Goal: Task Accomplishment & Management: Use online tool/utility

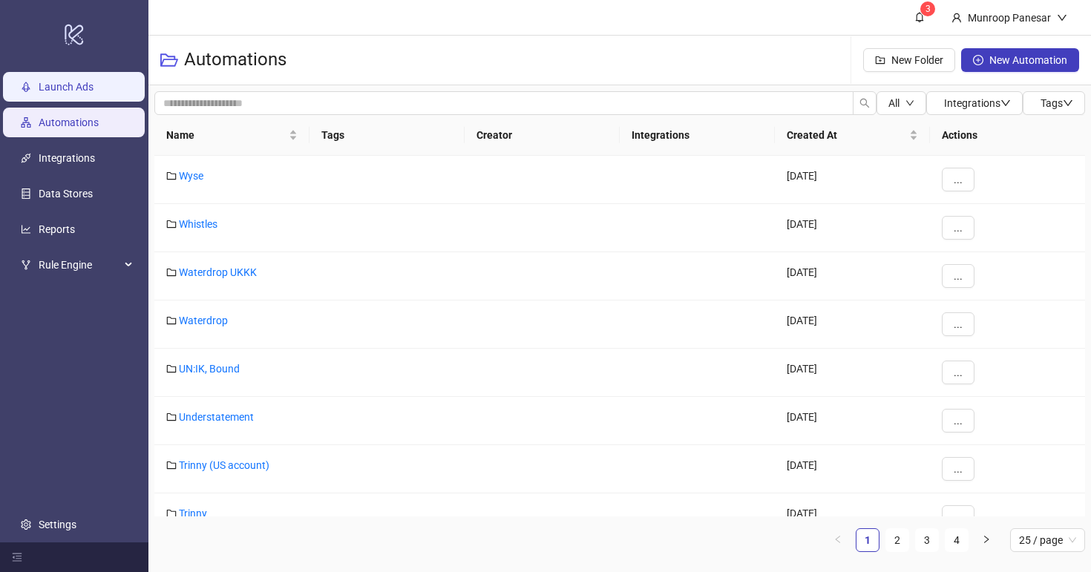
click at [94, 91] on link "Launch Ads" at bounding box center [66, 87] width 55 height 12
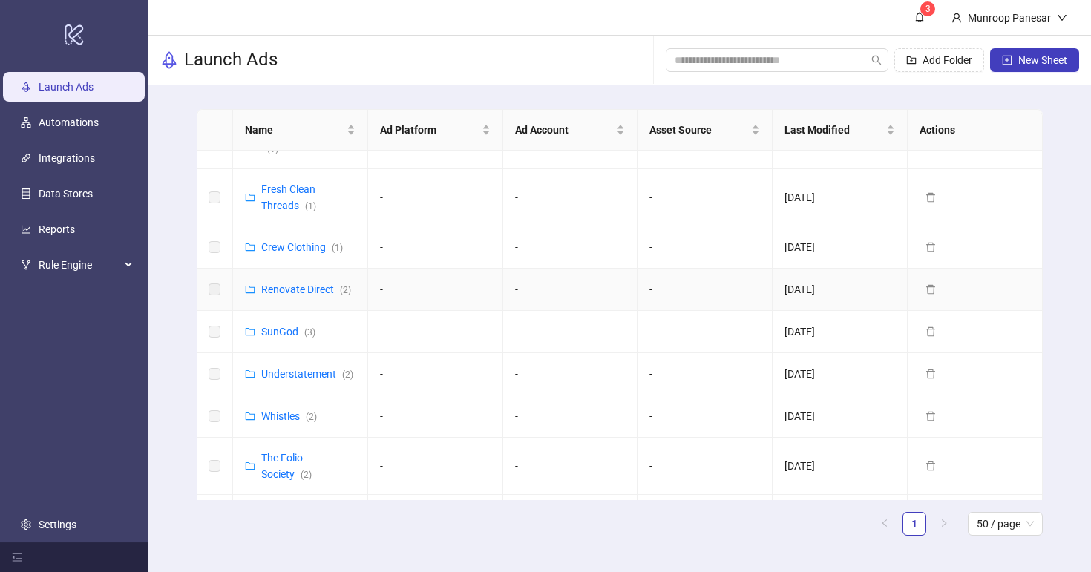
scroll to position [517, 0]
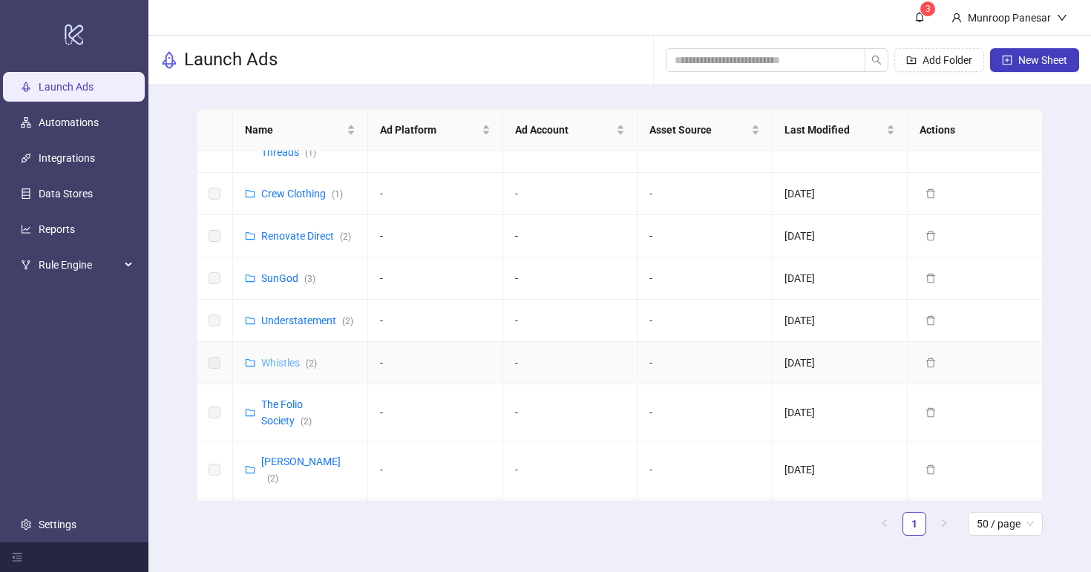
click at [284, 357] on link "Whistles ( 2 )" at bounding box center [289, 363] width 56 height 12
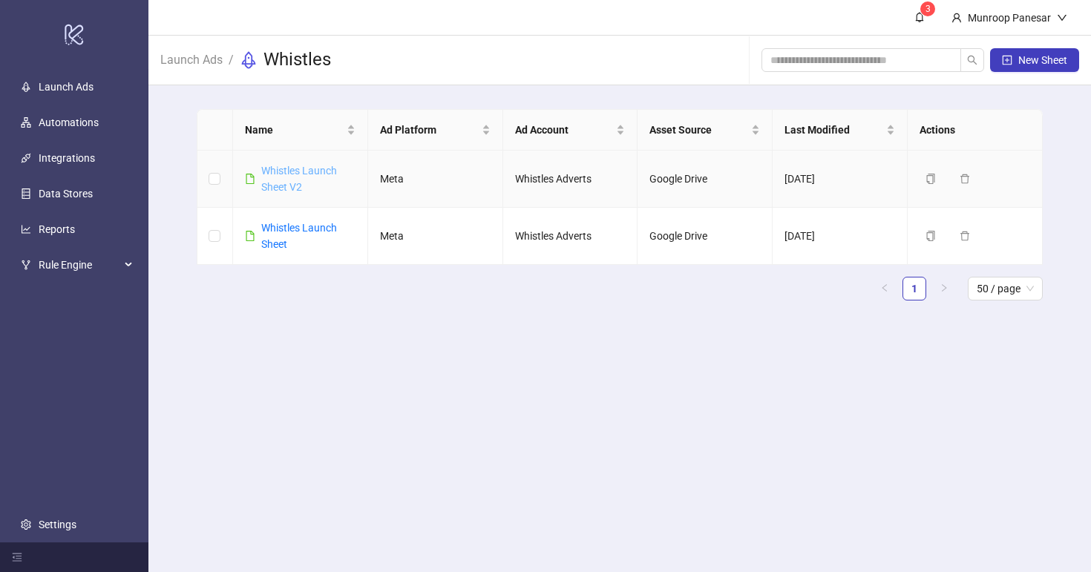
click at [310, 171] on link "Whistles Launch Sheet V2" at bounding box center [299, 179] width 76 height 28
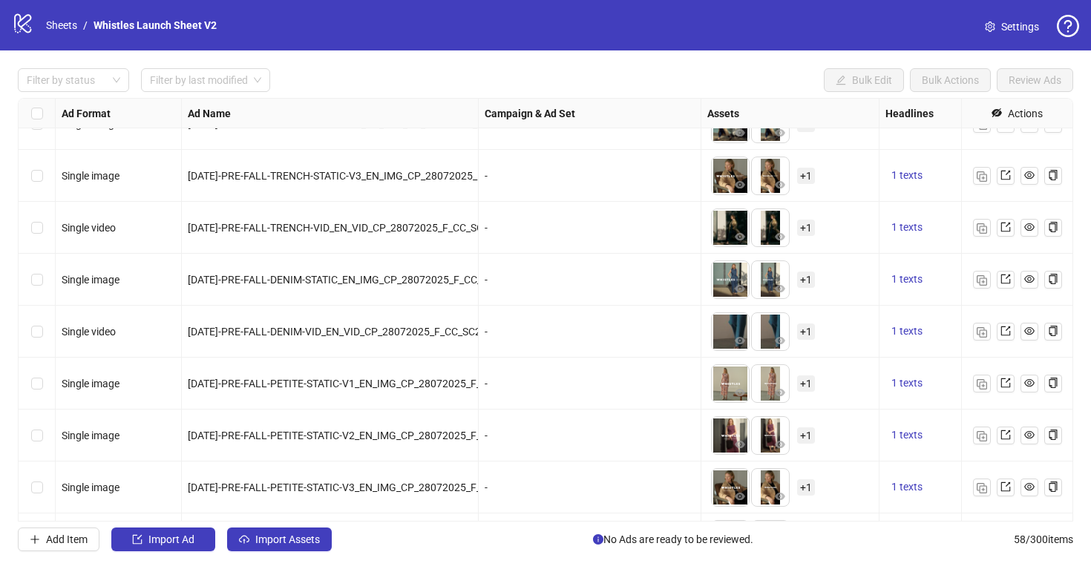
scroll to position [2621, 0]
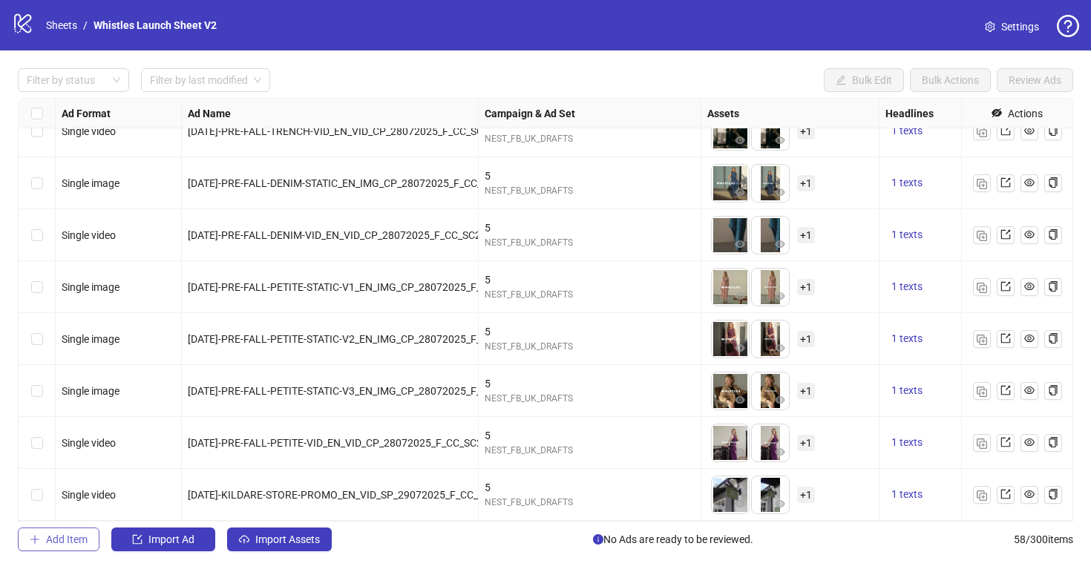
click at [94, 541] on button "Add Item" at bounding box center [59, 540] width 82 height 24
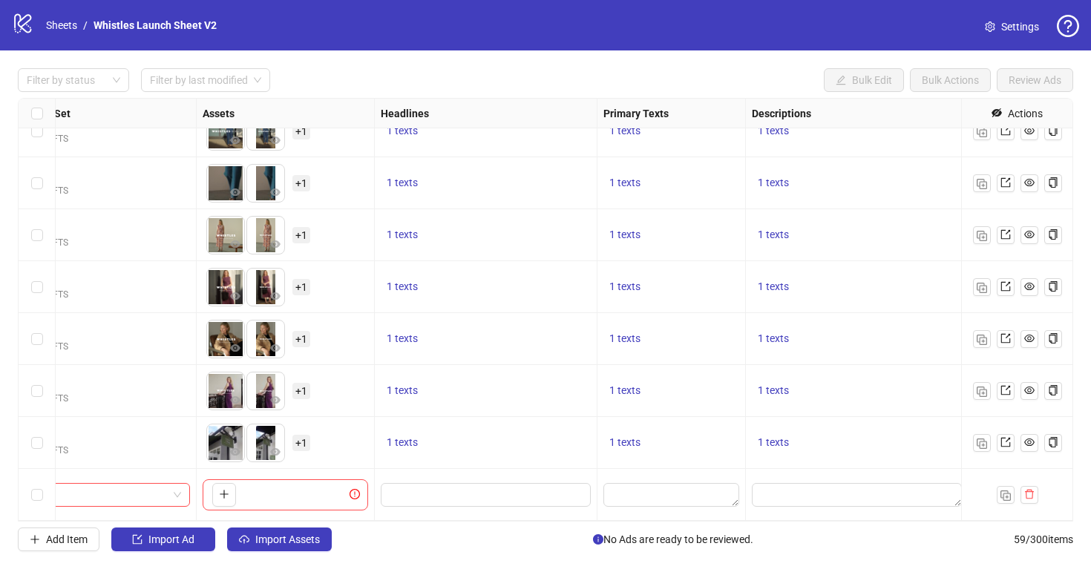
scroll to position [2673, 588]
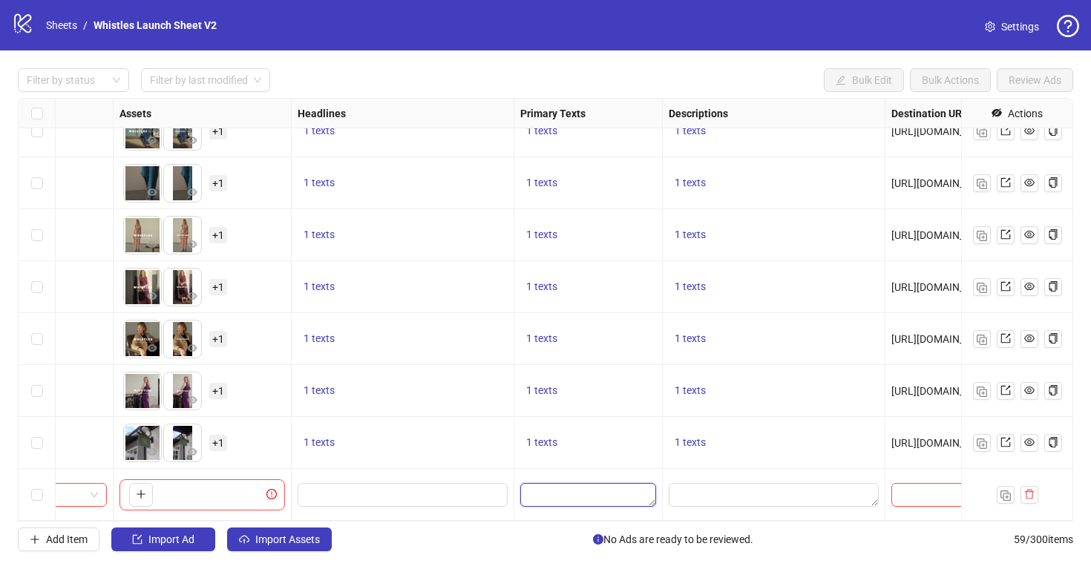
click at [606, 498] on textarea "Edit values" at bounding box center [588, 495] width 136 height 24
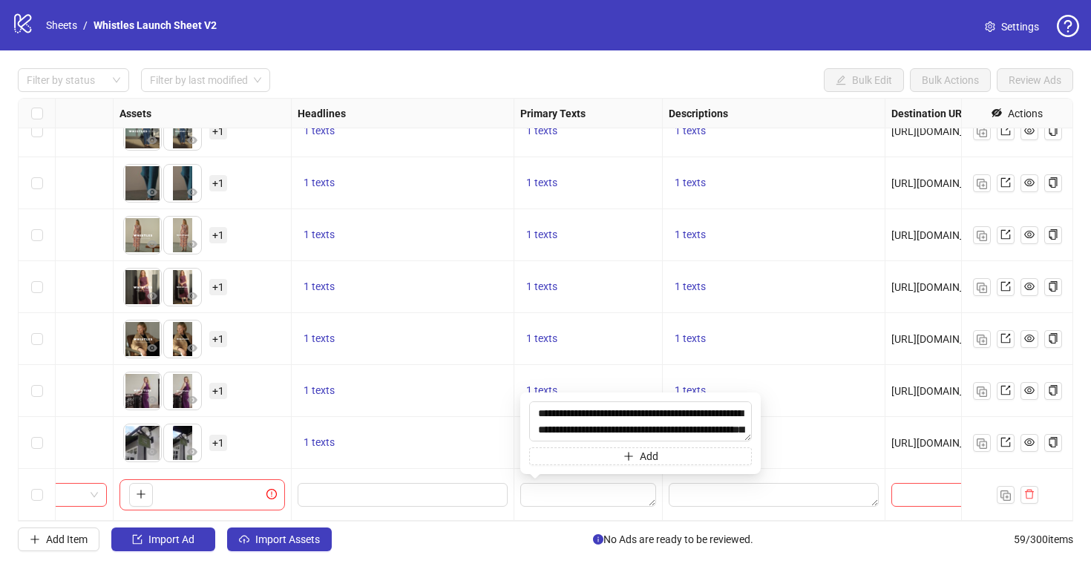
scroll to position [27, 0]
type textarea "**********"
click at [363, 497] on input "Edit values" at bounding box center [401, 495] width 189 height 16
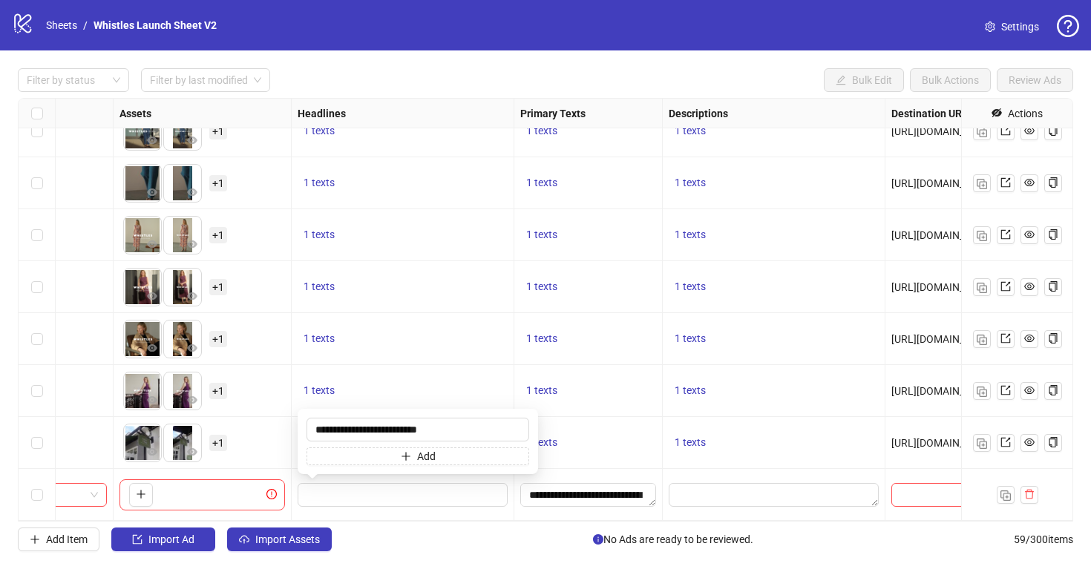
type input "**********"
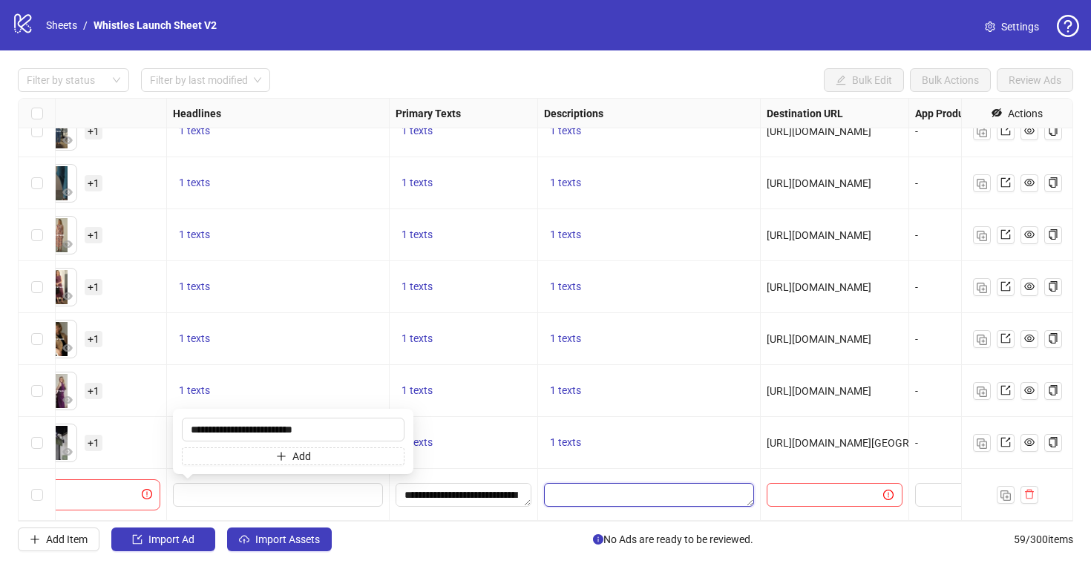
click at [633, 493] on textarea "Edit values" at bounding box center [649, 495] width 210 height 24
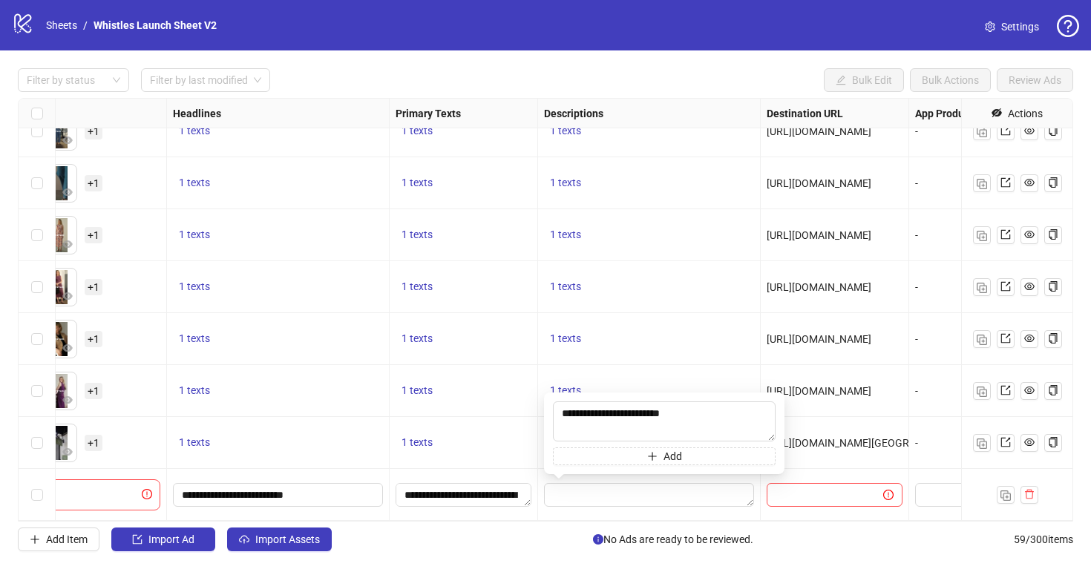
type textarea "**********"
click at [819, 500] on input "text" at bounding box center [819, 495] width 87 height 16
paste input "**********"
type input "**********"
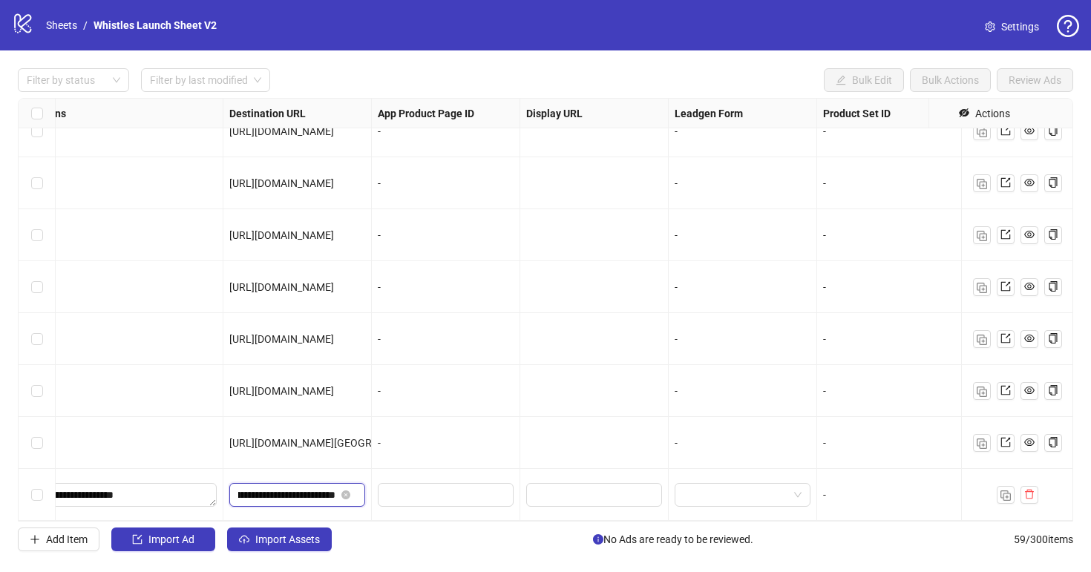
scroll to position [2673, 1373]
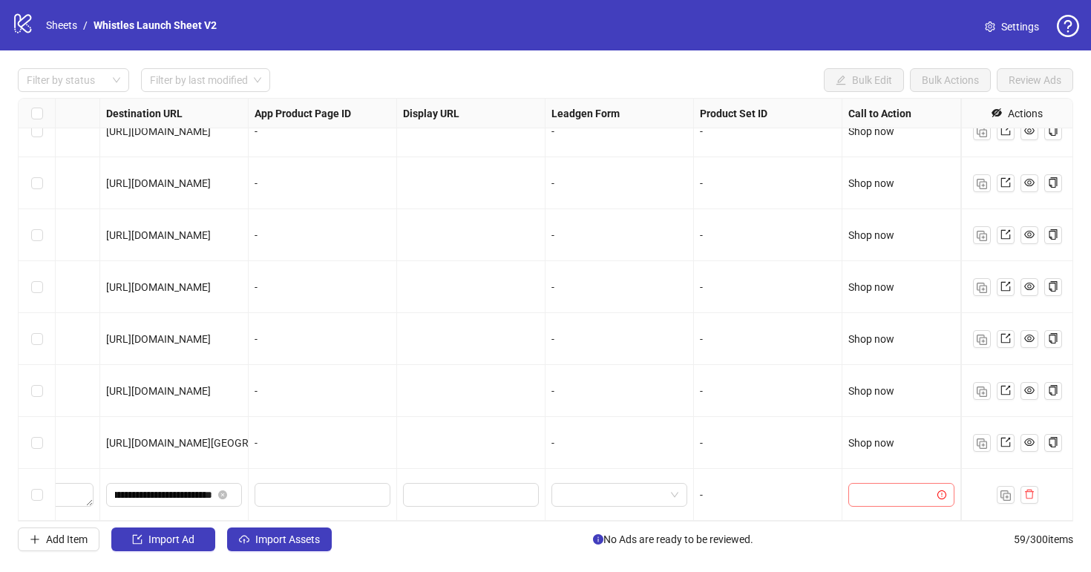
click at [894, 489] on input "search" at bounding box center [894, 495] width 75 height 22
type input "****"
click at [1004, 500] on img "button" at bounding box center [1006, 496] width 10 height 10
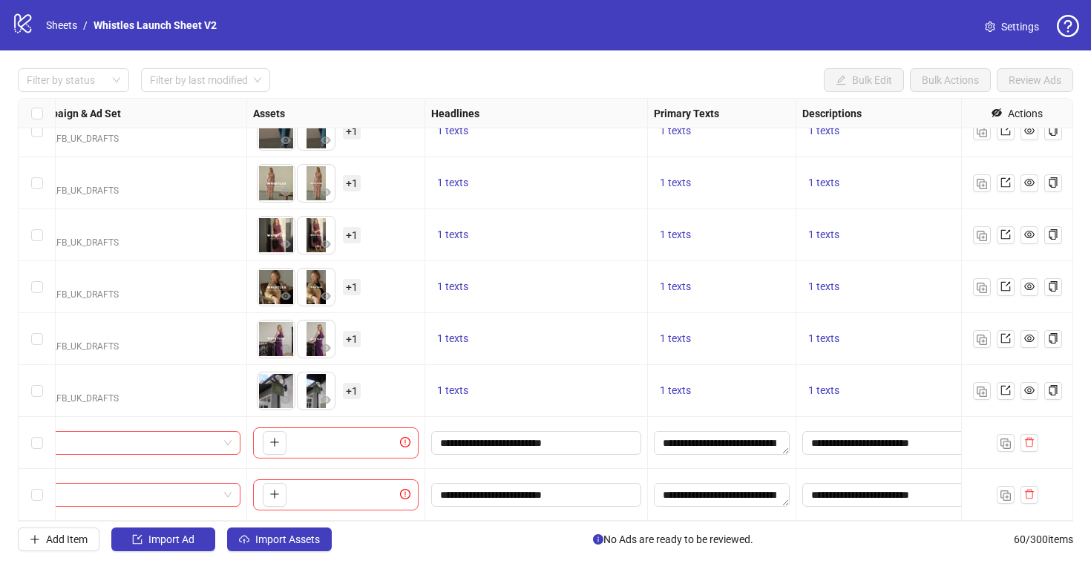
scroll to position [2725, 0]
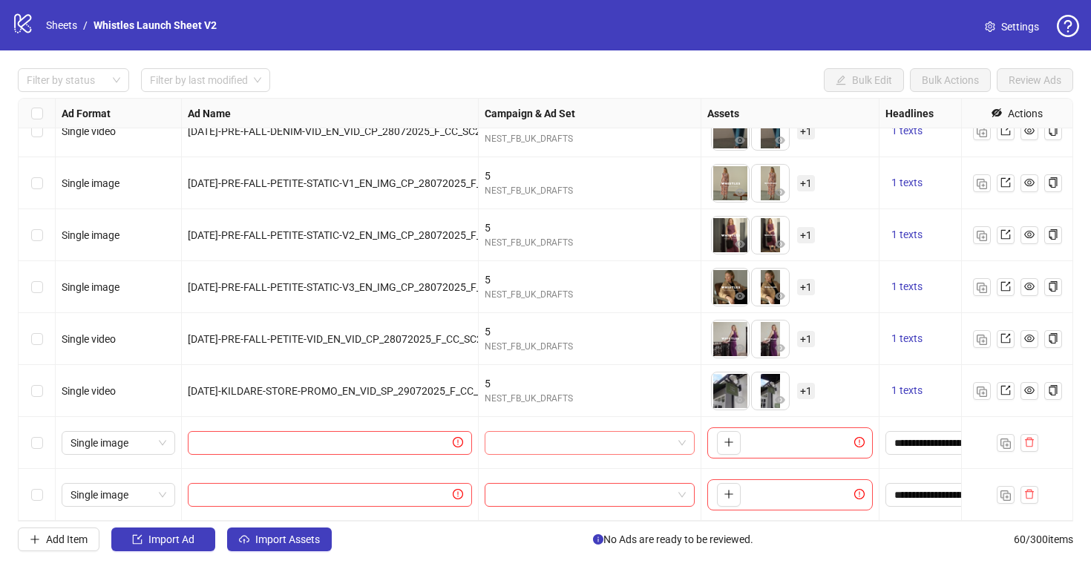
click at [585, 445] on input "search" at bounding box center [583, 443] width 179 height 22
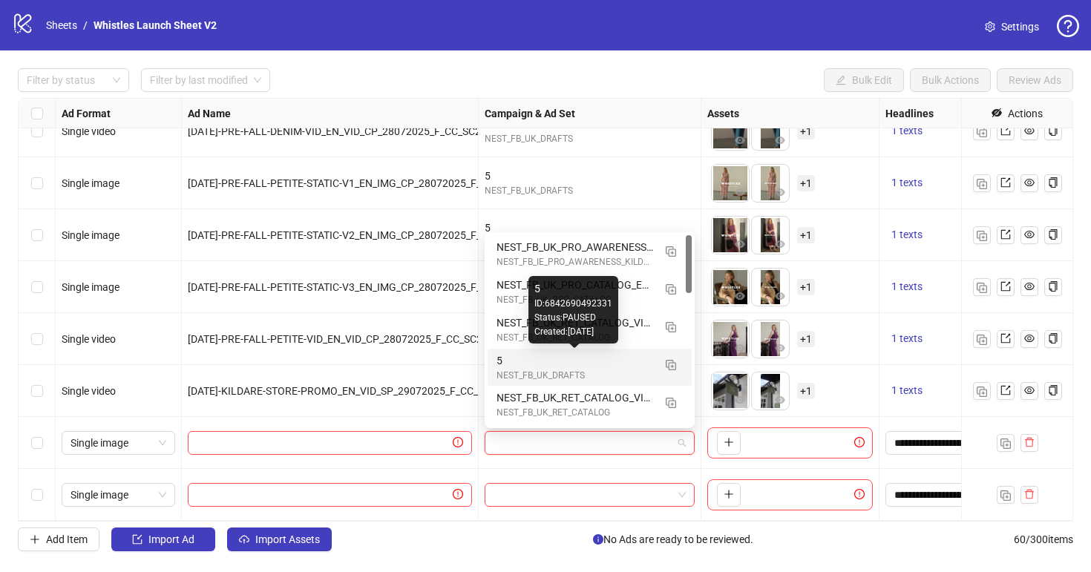
click at [549, 355] on div "5" at bounding box center [575, 361] width 157 height 16
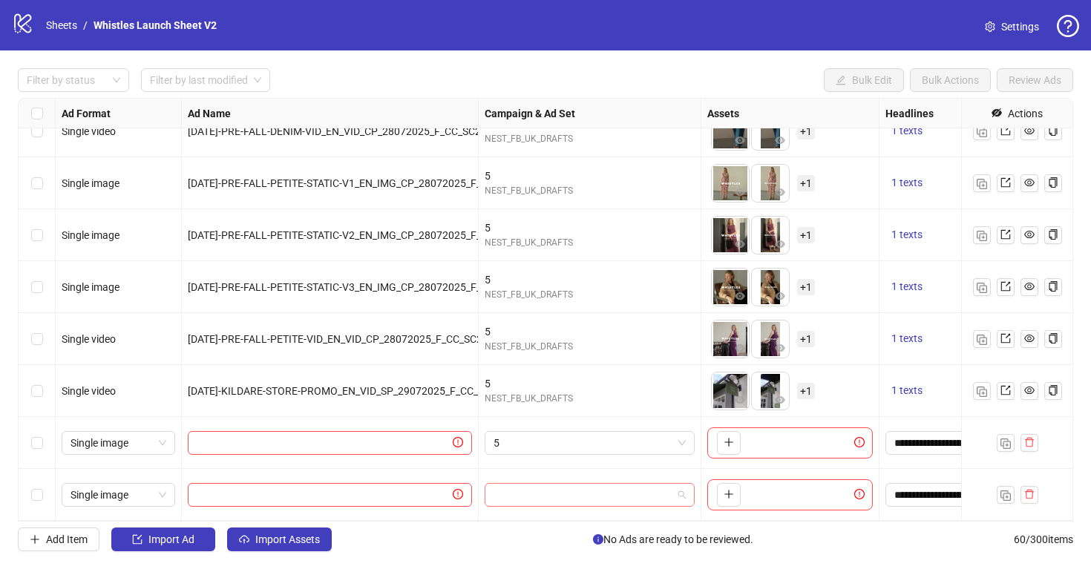
click at [550, 495] on input "search" at bounding box center [583, 495] width 179 height 22
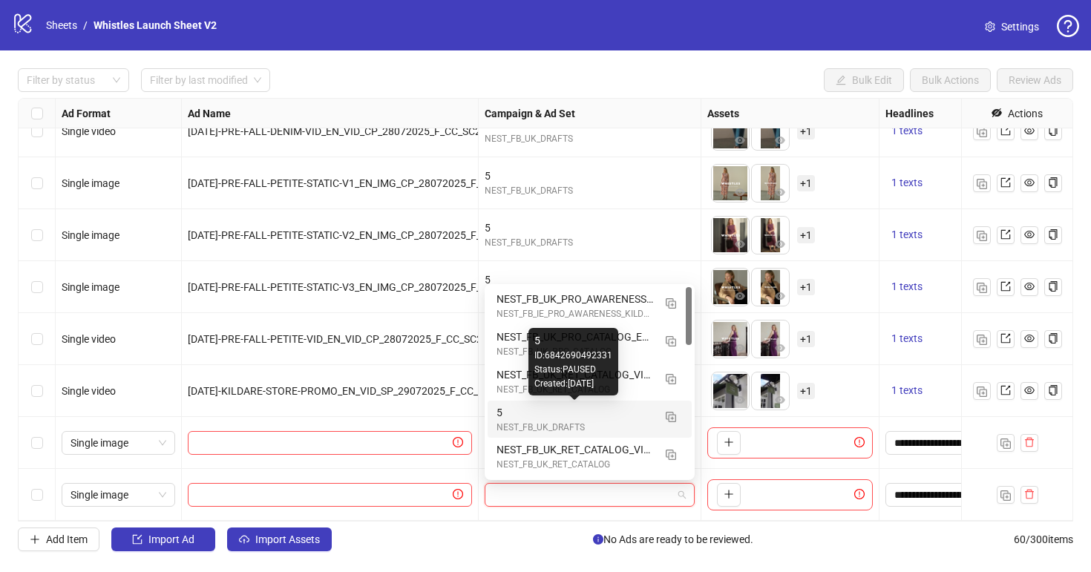
click at [535, 415] on div "5" at bounding box center [575, 413] width 157 height 16
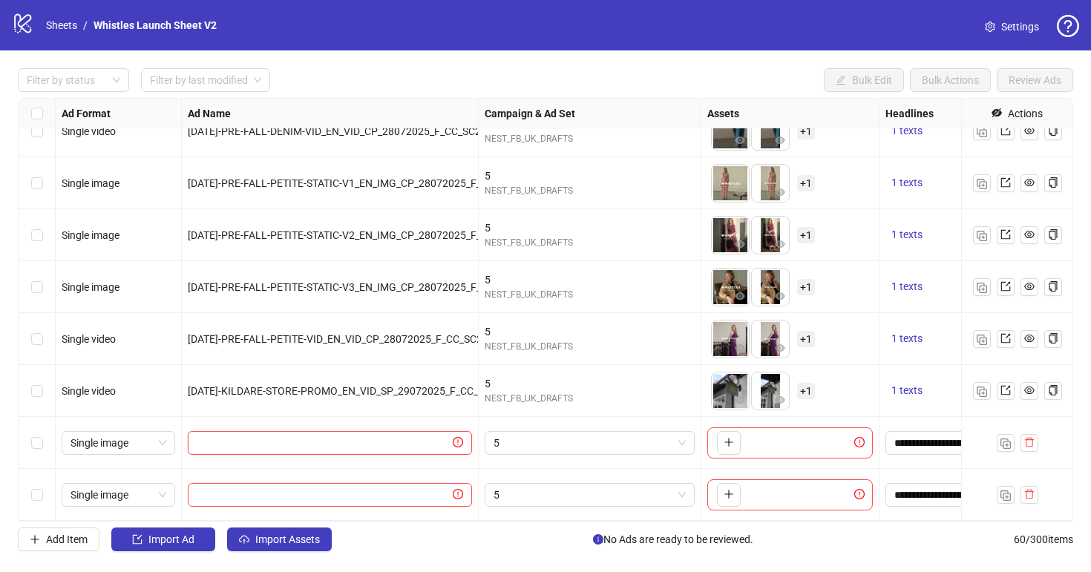
click at [316, 444] on input "text" at bounding box center [323, 443] width 253 height 16
paste input "**********"
type input "**********"
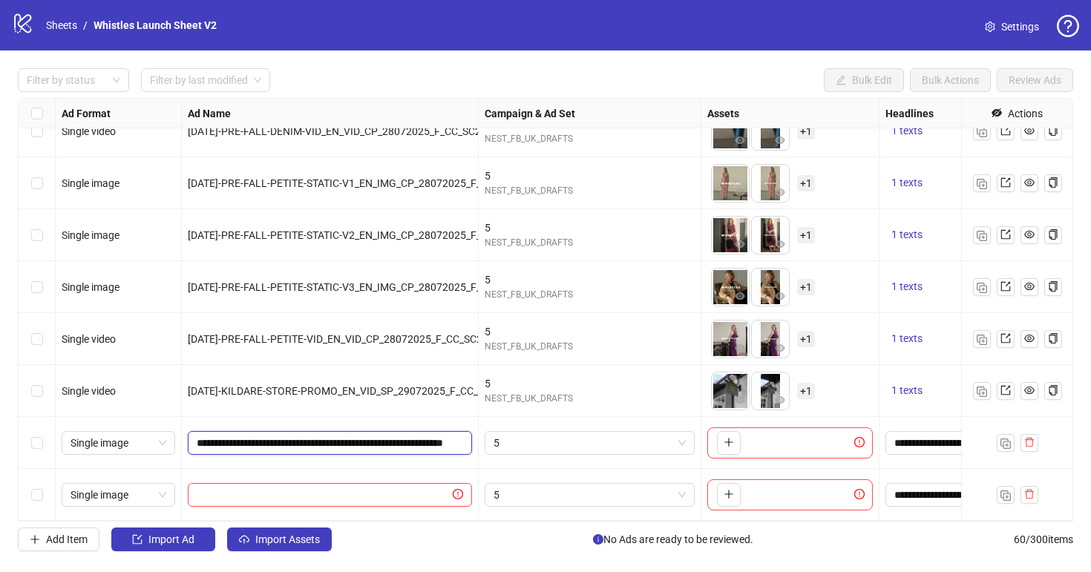
scroll to position [0, 114]
click at [345, 488] on input "text" at bounding box center [323, 495] width 253 height 16
paste input "**********"
type input "**********"
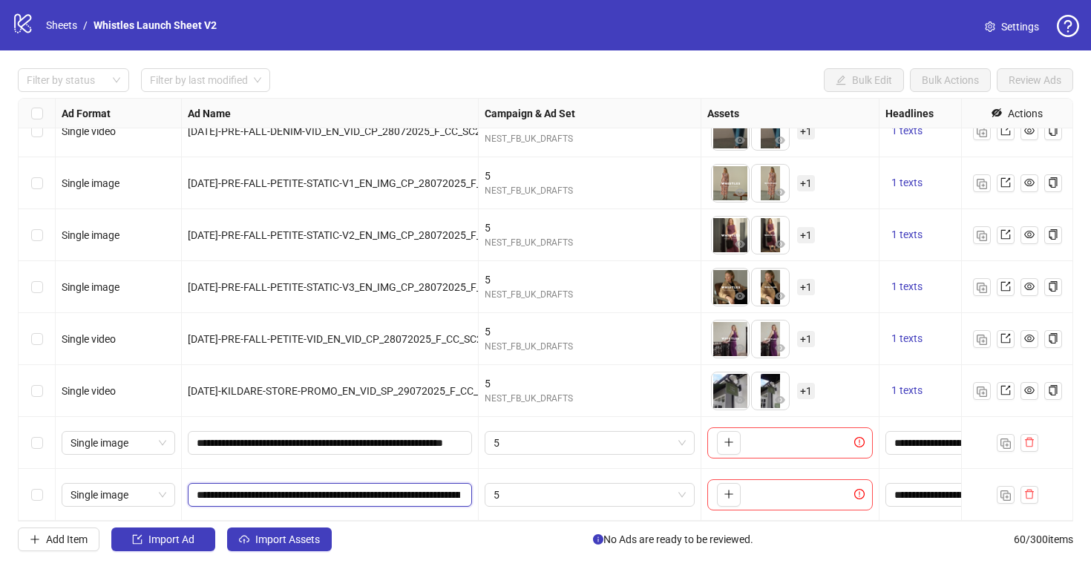
scroll to position [0, 173]
click at [736, 440] on button "button" at bounding box center [729, 443] width 24 height 24
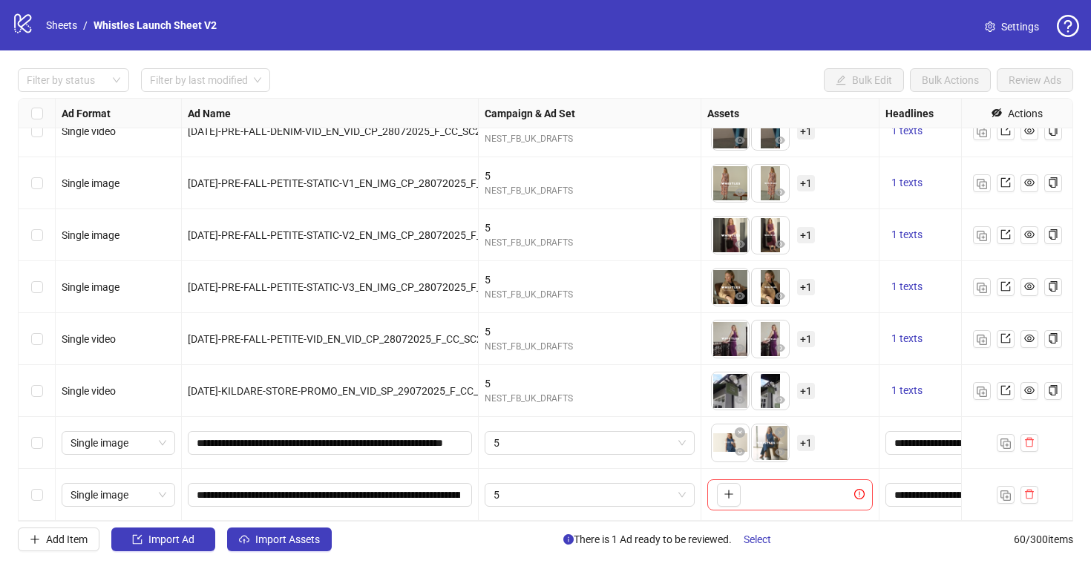
click at [803, 444] on span "+ 1" at bounding box center [806, 443] width 18 height 16
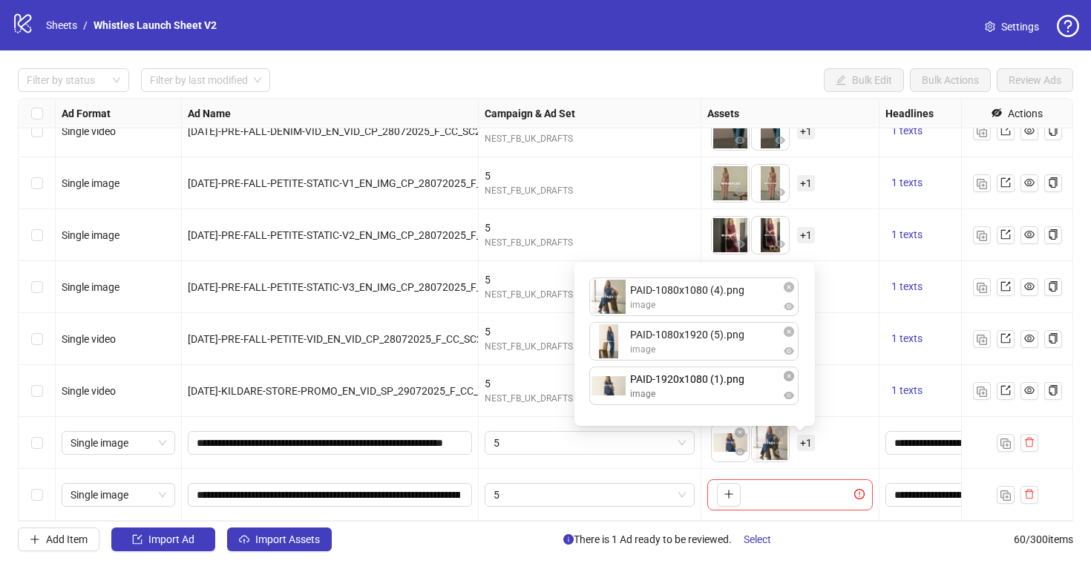
drag, startPoint x: 675, startPoint y: 299, endPoint x: 673, endPoint y: 414, distance: 115.1
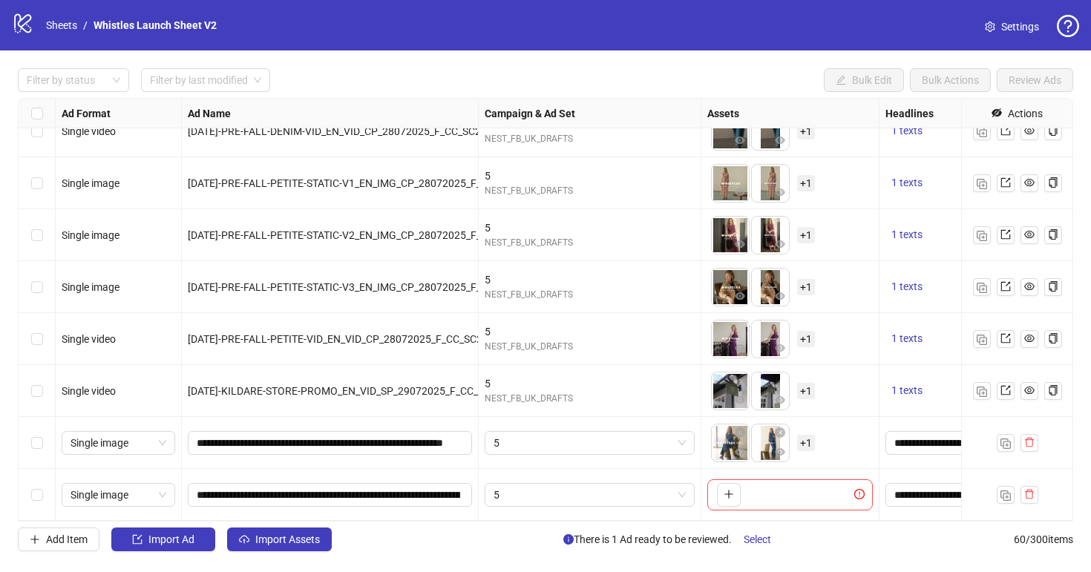
click at [845, 448] on div "To pick up a draggable item, press the space bar. While dragging, use the arrow…" at bounding box center [790, 443] width 166 height 46
click at [989, 30] on icon "setting" at bounding box center [990, 27] width 10 height 10
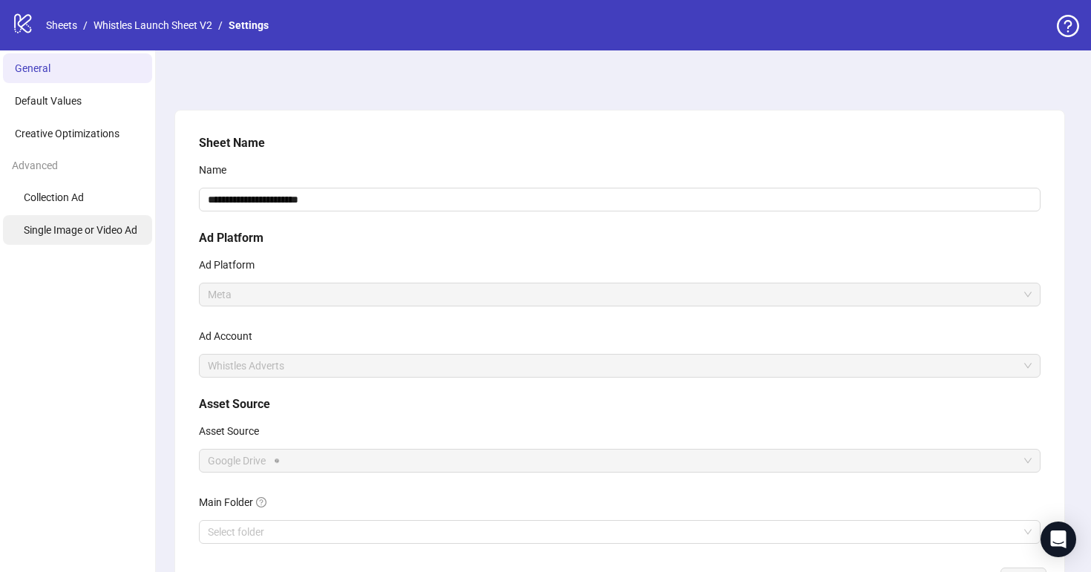
click at [123, 225] on span "Single Image or Video Ad" at bounding box center [81, 230] width 114 height 12
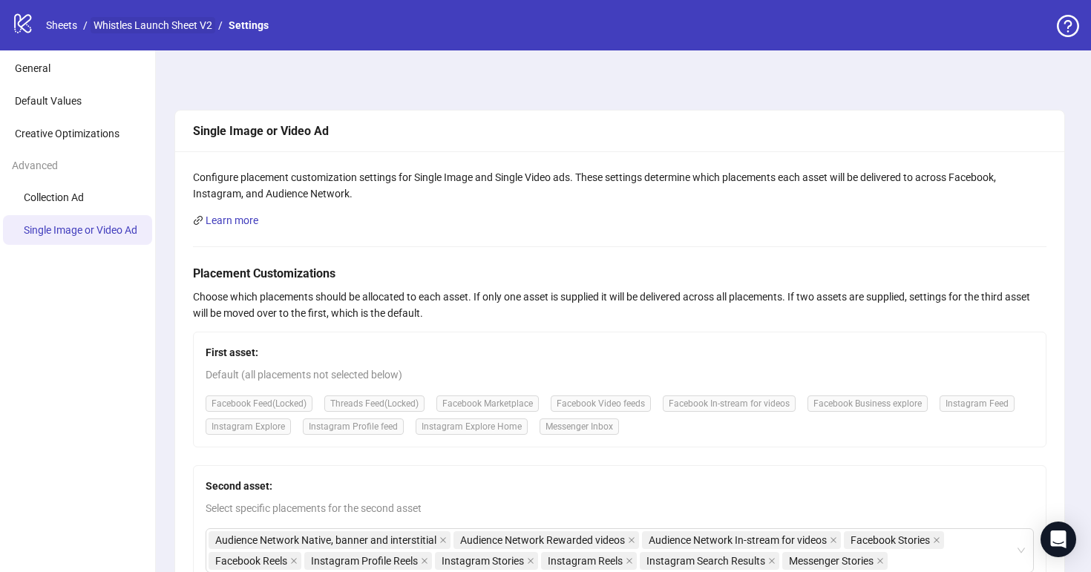
click at [145, 26] on link "Whistles Launch Sheet V2" at bounding box center [153, 25] width 125 height 16
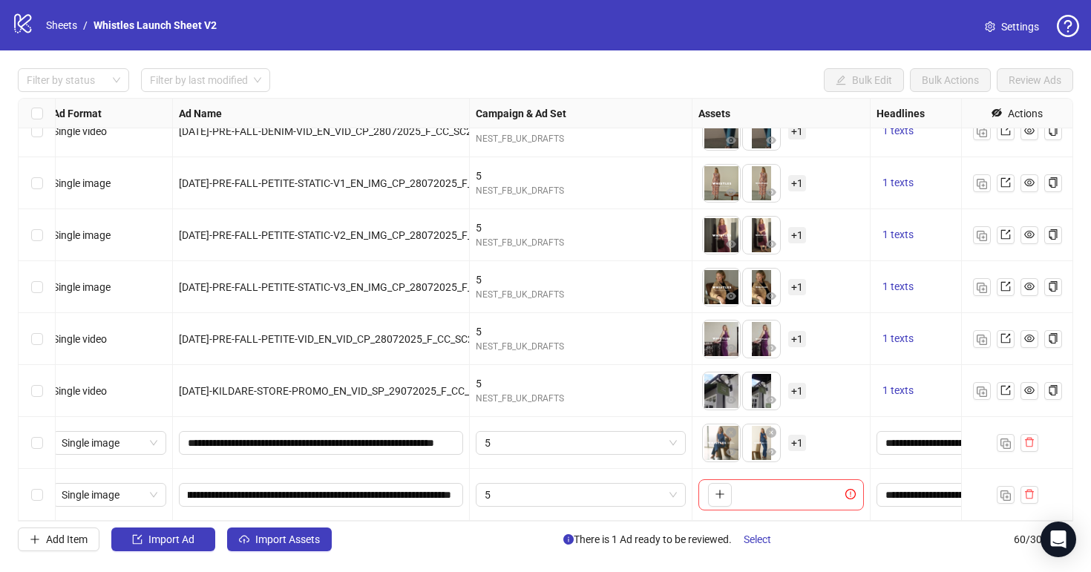
scroll to position [2725, 35]
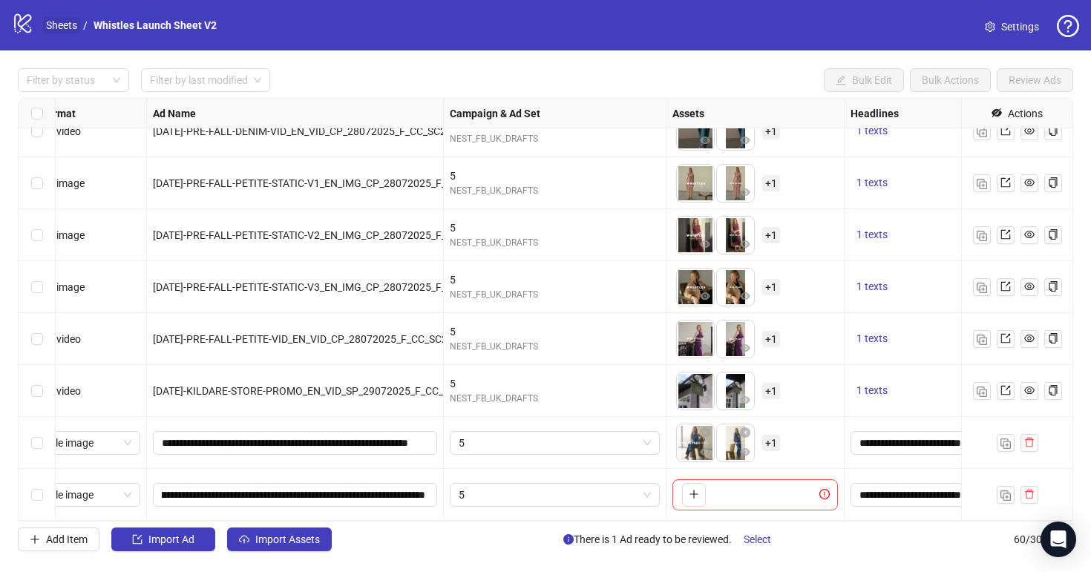
click at [64, 28] on link "Sheets" at bounding box center [61, 25] width 37 height 16
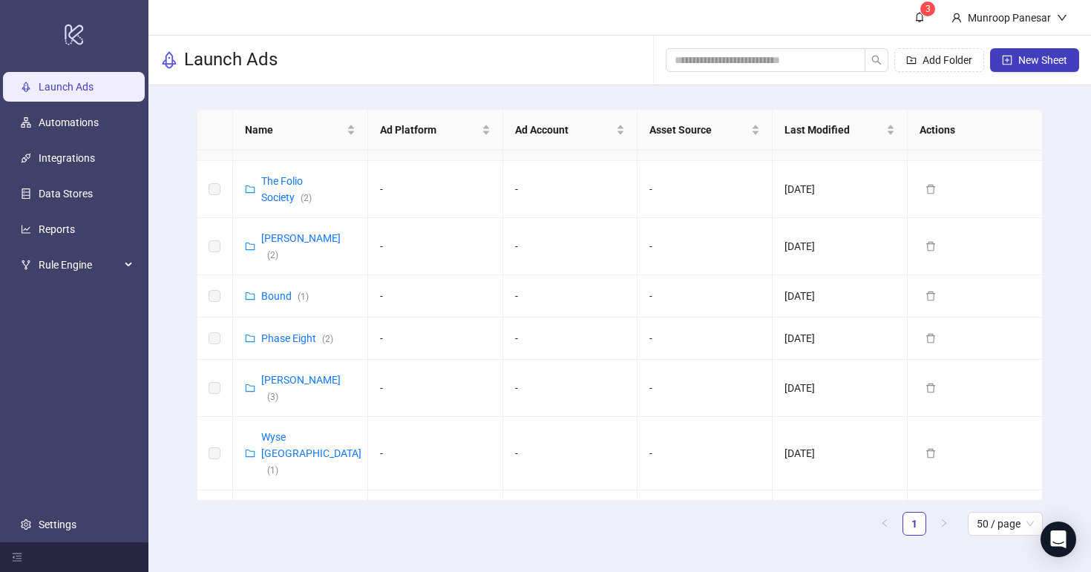
scroll to position [759, 0]
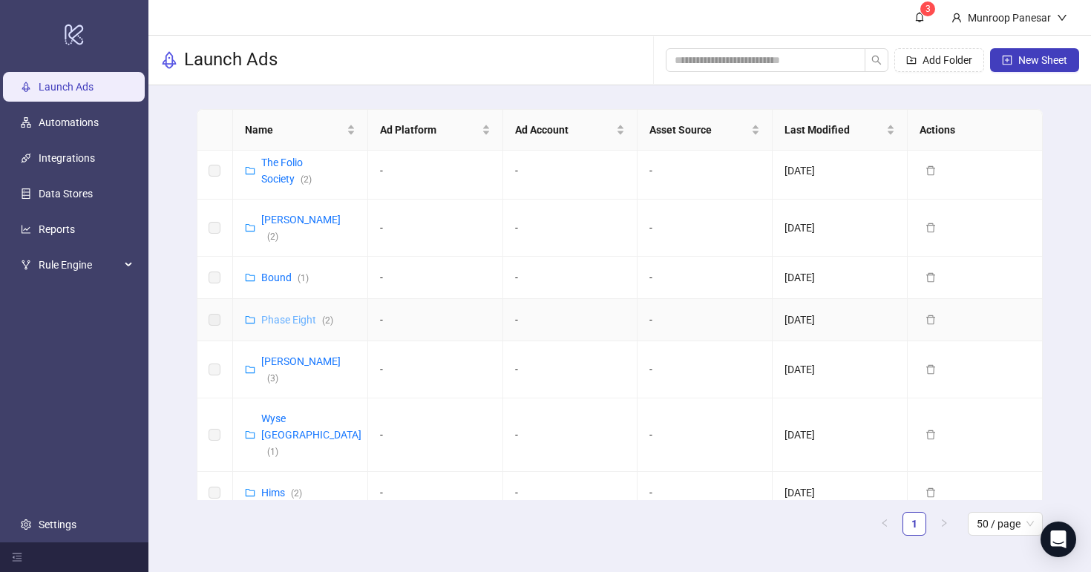
click at [290, 314] on link "Phase Eight ( 2 )" at bounding box center [297, 320] width 72 height 12
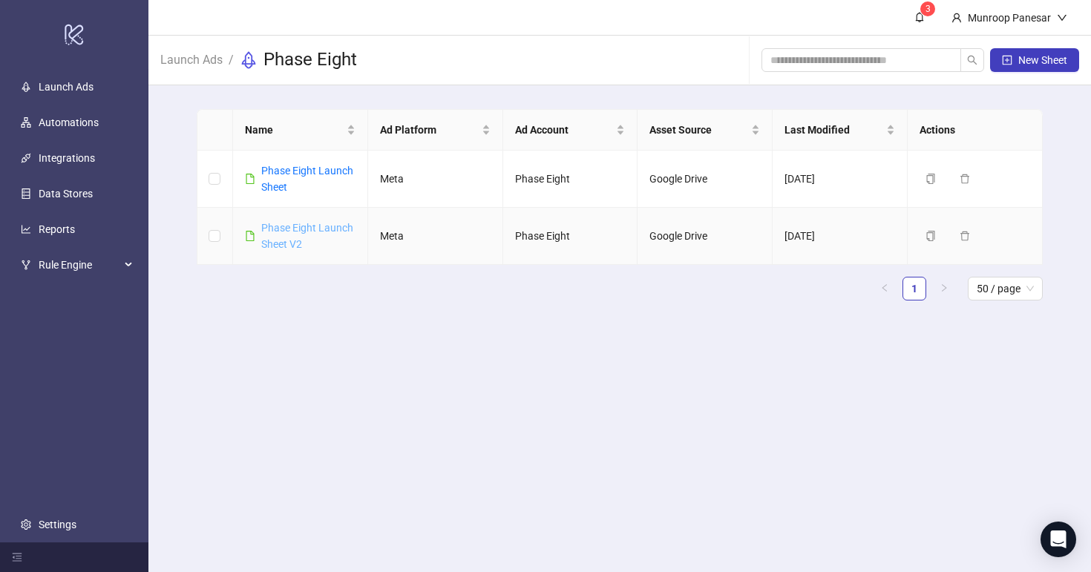
click at [310, 228] on link "Phase Eight Launch Sheet V2" at bounding box center [307, 236] width 92 height 28
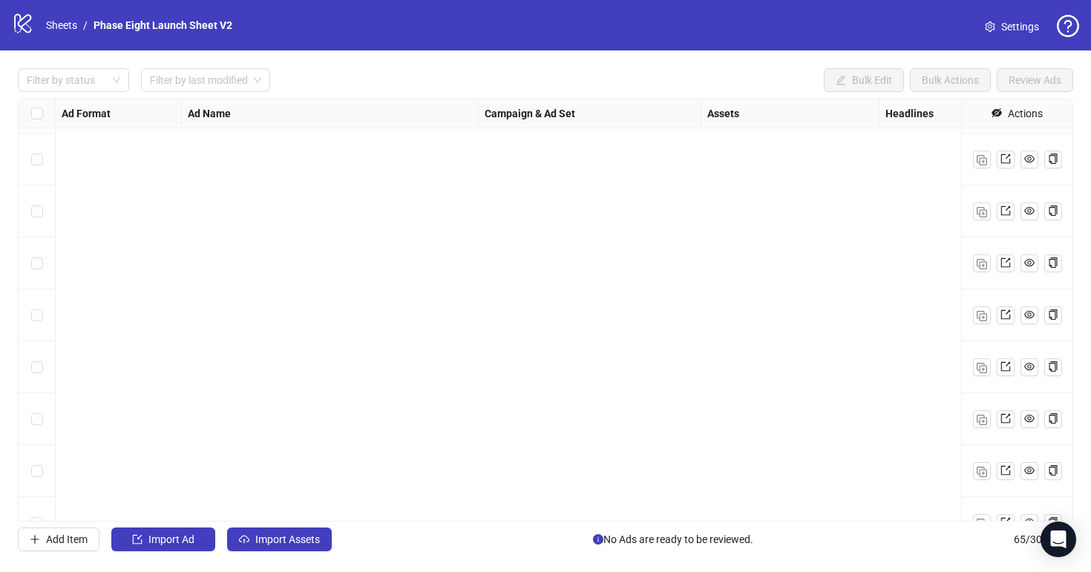
scroll to position [2985, 0]
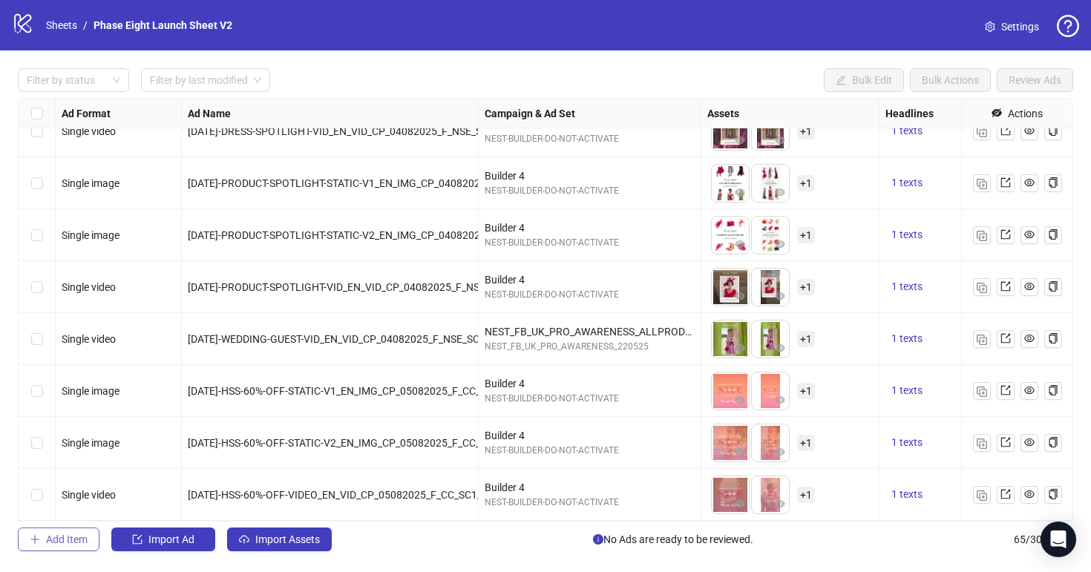
click at [75, 534] on span "Add Item" at bounding box center [67, 540] width 42 height 12
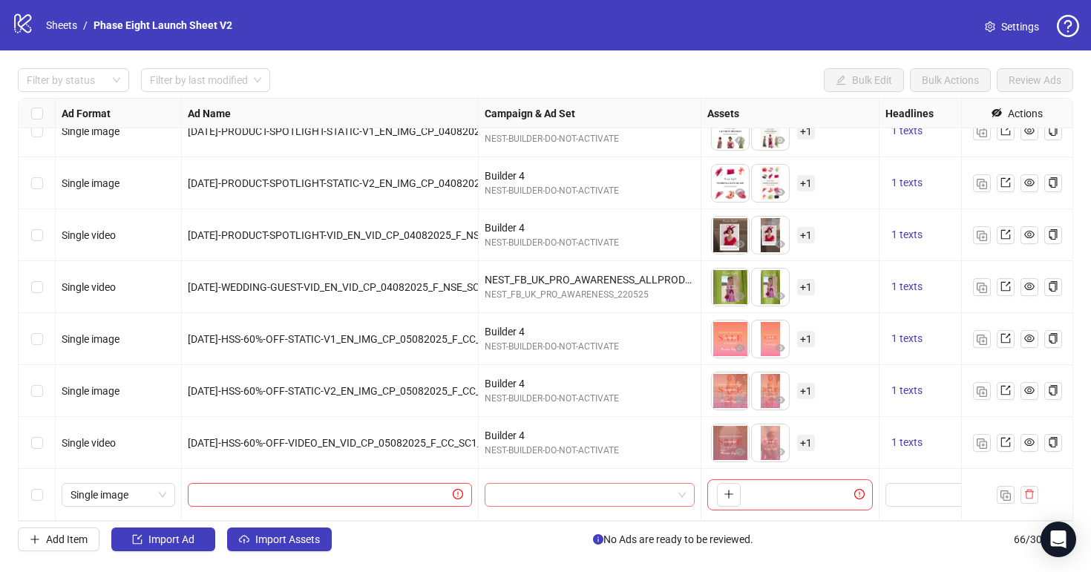
click at [531, 497] on input "search" at bounding box center [583, 495] width 179 height 22
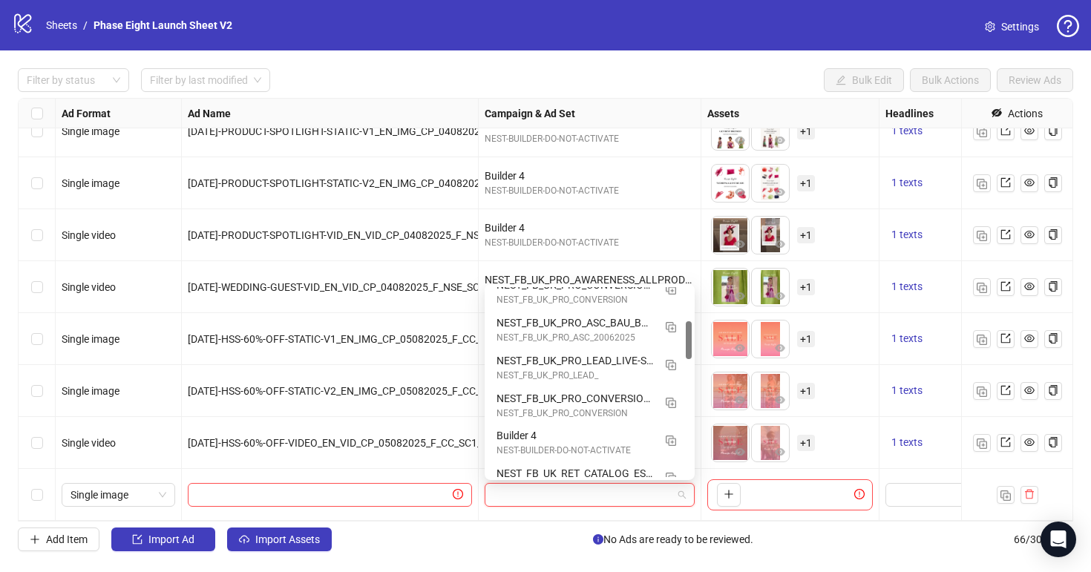
scroll to position [177, 0]
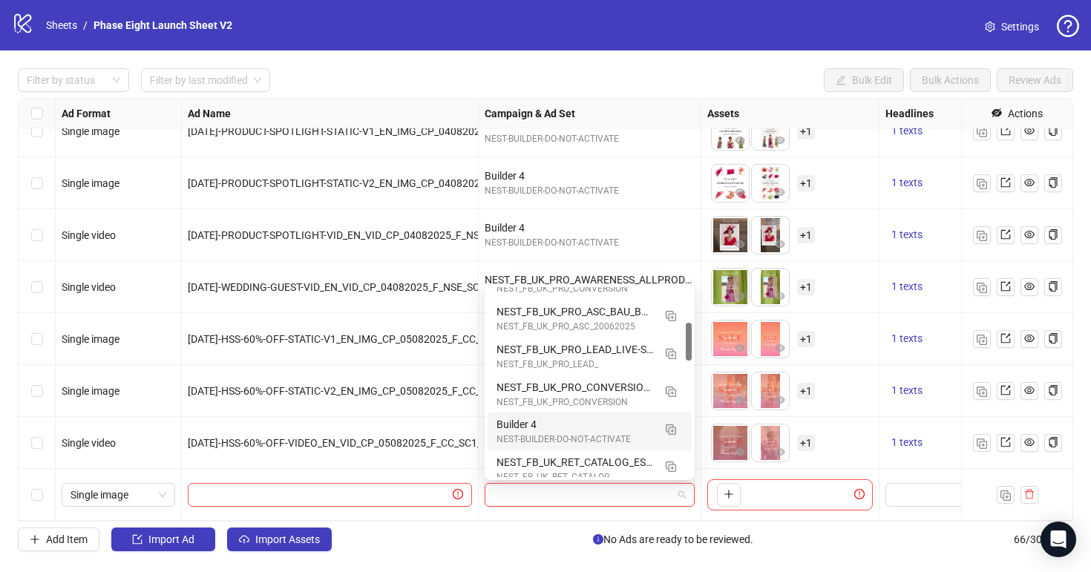
click at [553, 416] on div "Builder 4" at bounding box center [575, 424] width 157 height 16
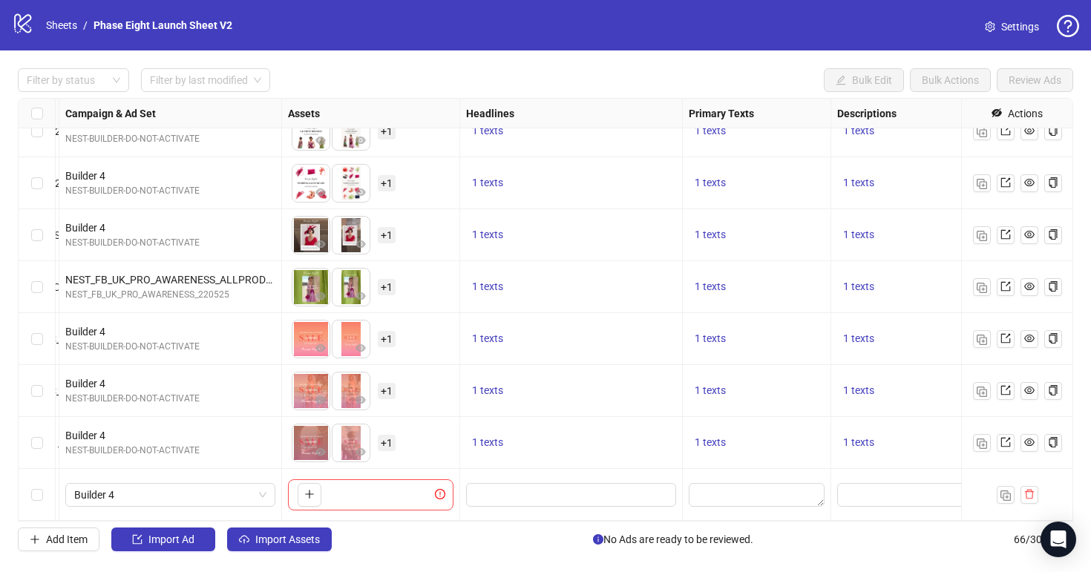
scroll to position [3037, 425]
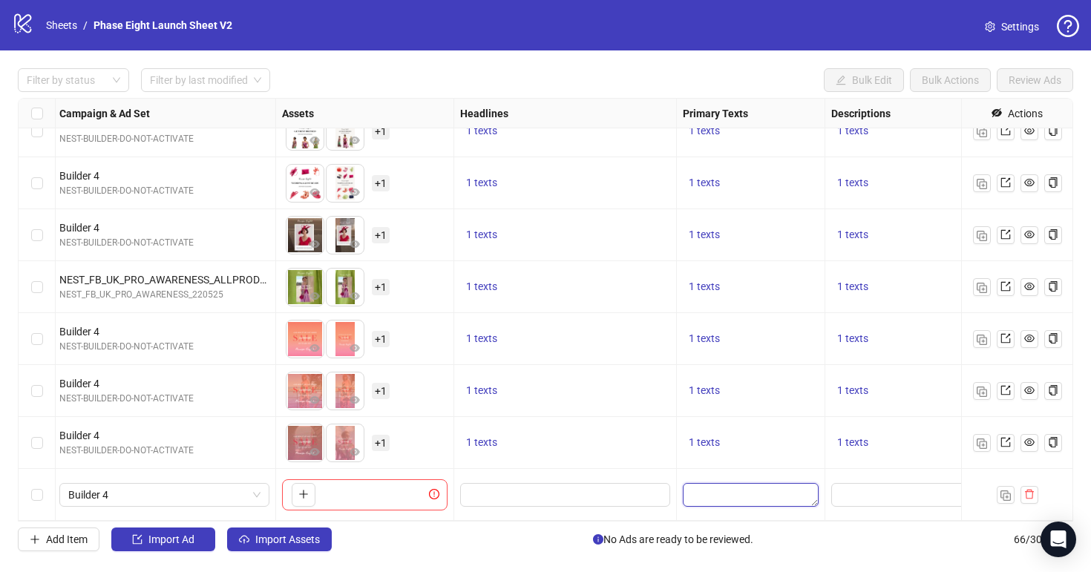
click at [739, 493] on textarea "Edit values" at bounding box center [751, 495] width 136 height 24
type textarea "**********"
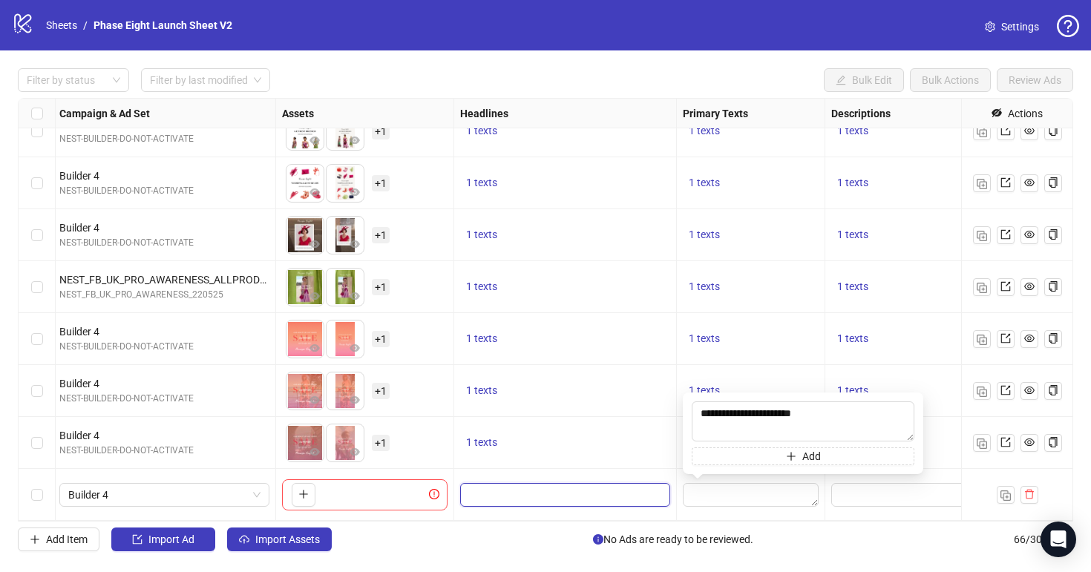
click at [509, 500] on input "Edit values" at bounding box center [563, 495] width 189 height 16
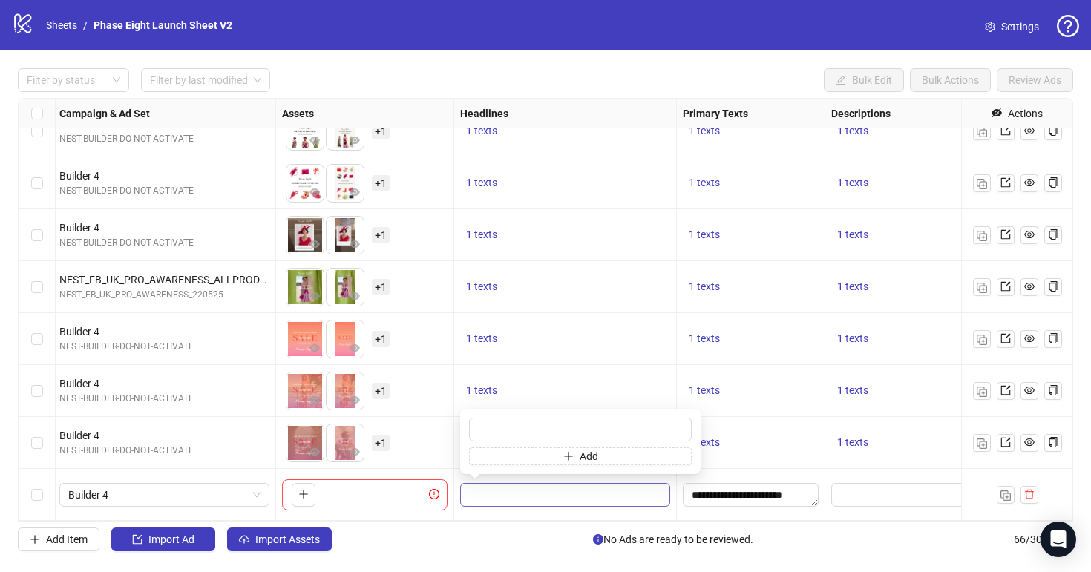
type input "**********"
click at [525, 532] on div "Add Item Import Ad Import Assets No Ads are ready to be reviewed. 66 / 300 items" at bounding box center [546, 540] width 1056 height 24
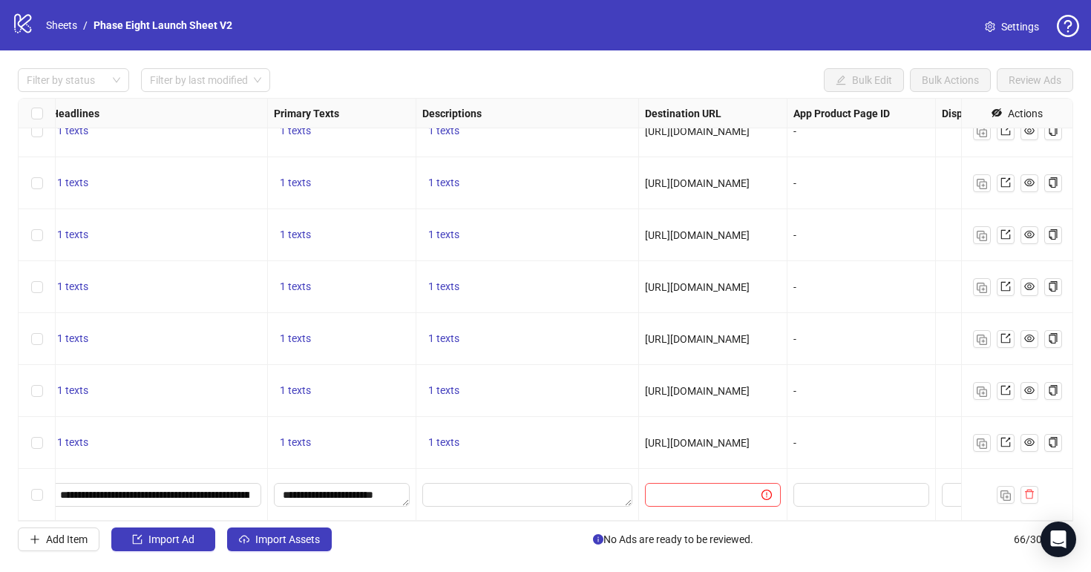
scroll to position [3037, 845]
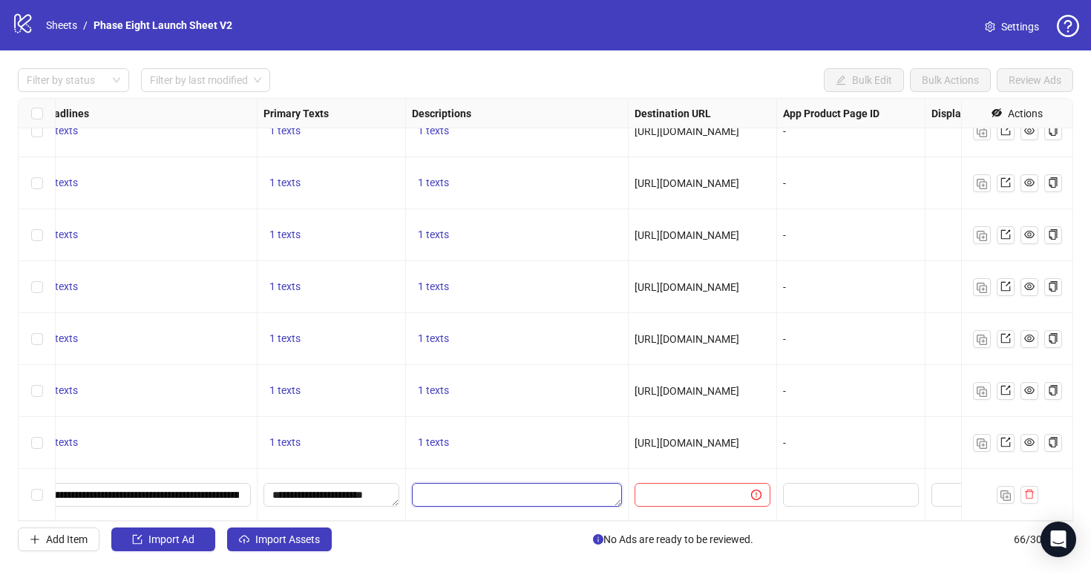
click at [547, 491] on textarea "Edit values" at bounding box center [517, 495] width 210 height 24
type textarea "**********"
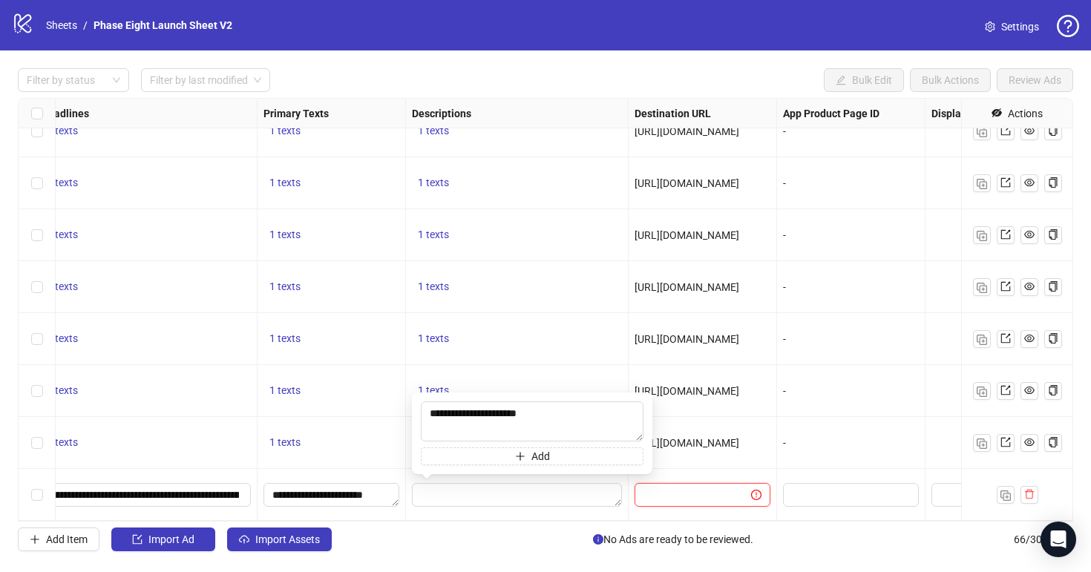
drag, startPoint x: 672, startPoint y: 499, endPoint x: 798, endPoint y: 4, distance: 510.3
click at [672, 499] on input "text" at bounding box center [687, 495] width 87 height 16
paste input "**********"
type input "**********"
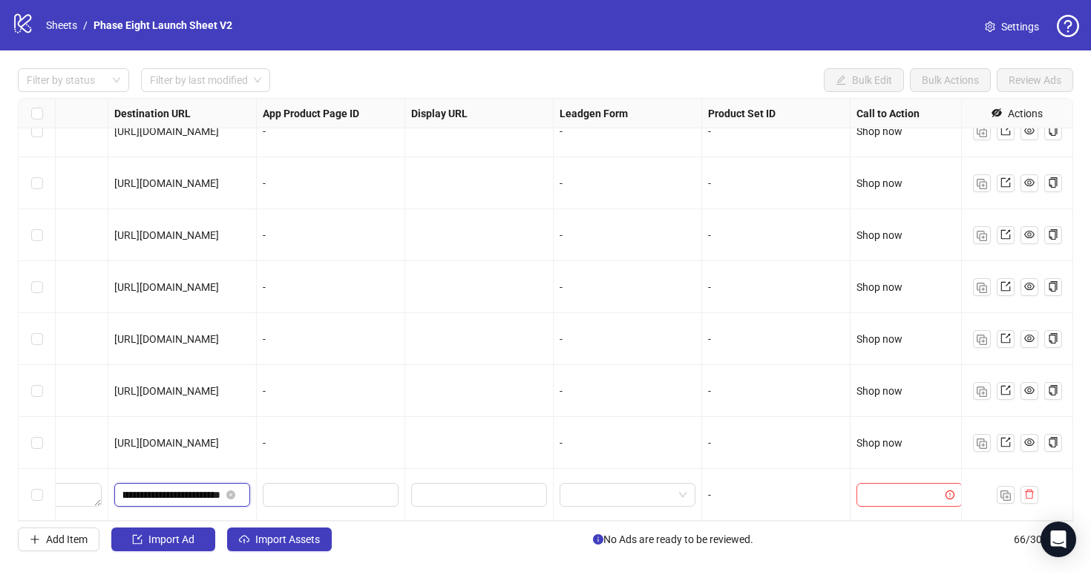
scroll to position [3037, 1373]
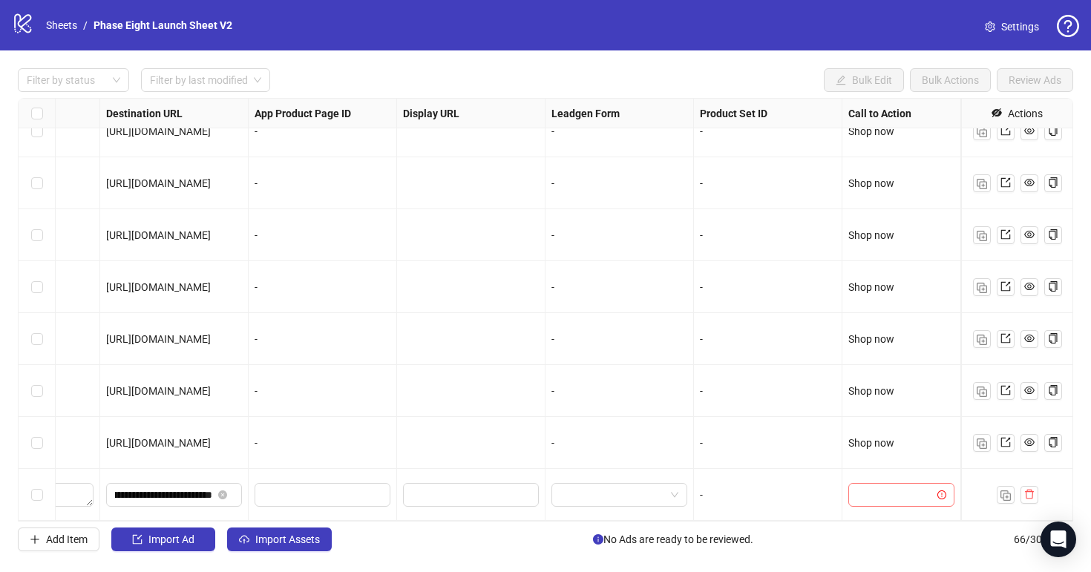
click at [866, 494] on input "search" at bounding box center [894, 495] width 75 height 22
type input "****"
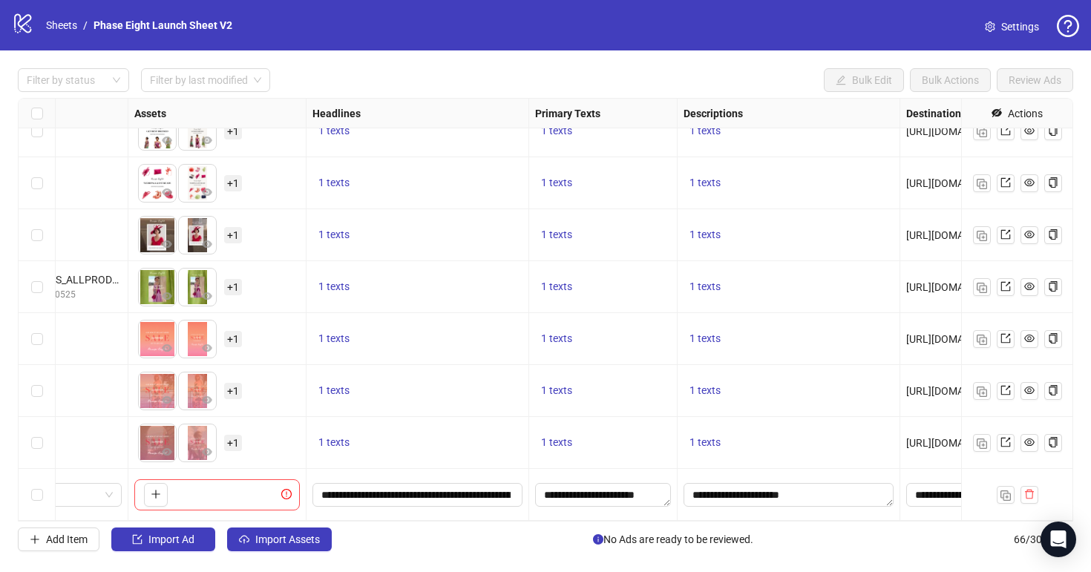
scroll to position [3037, 0]
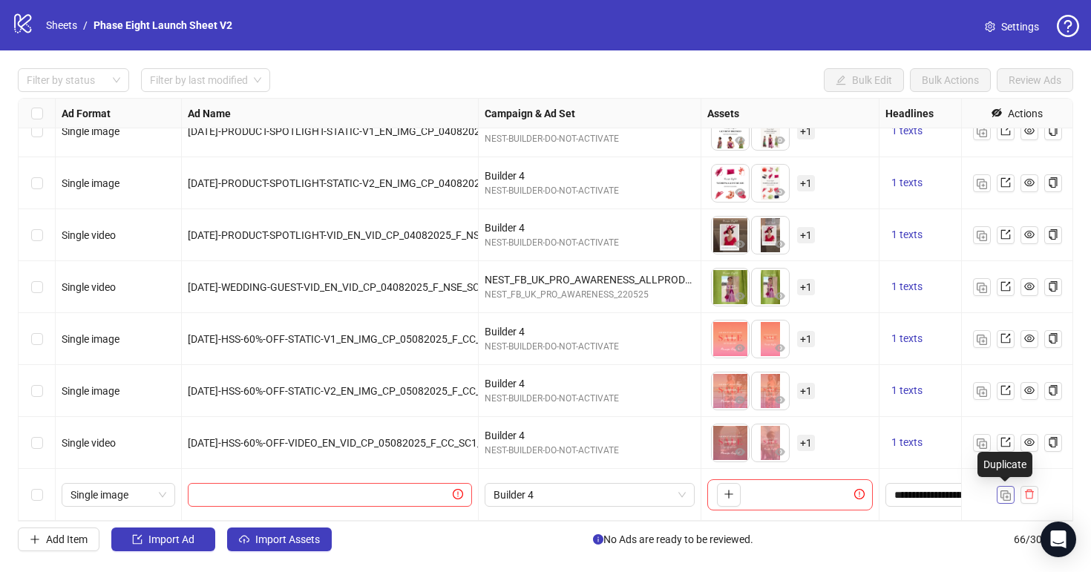
click at [1008, 492] on img "button" at bounding box center [1006, 496] width 10 height 10
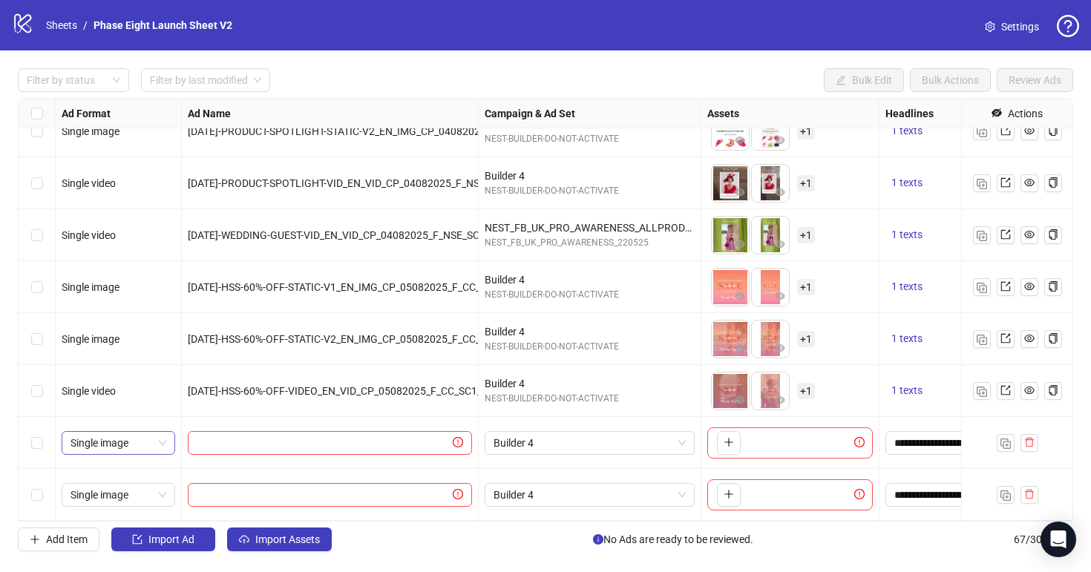
click at [143, 444] on span "Single image" at bounding box center [119, 443] width 96 height 22
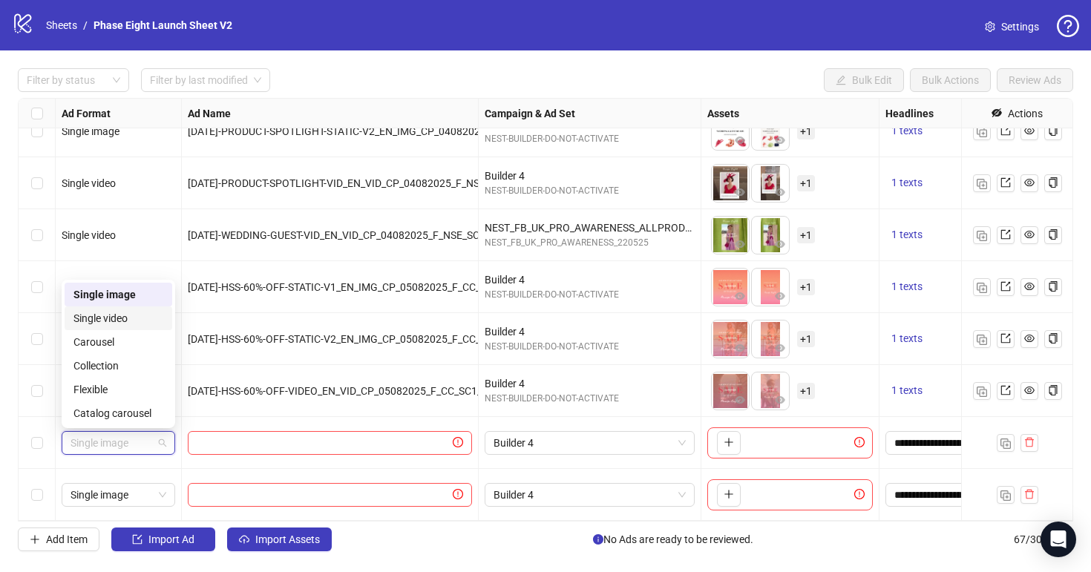
click at [132, 318] on div "Single video" at bounding box center [118, 318] width 90 height 16
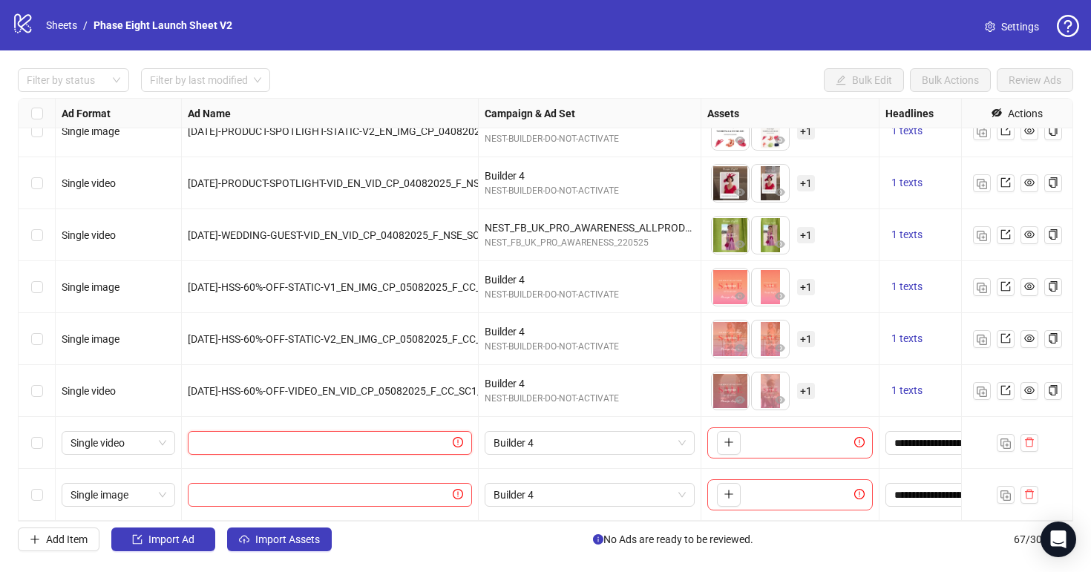
click at [400, 447] on input "text" at bounding box center [323, 443] width 253 height 16
paste input "**********"
type input "**********"
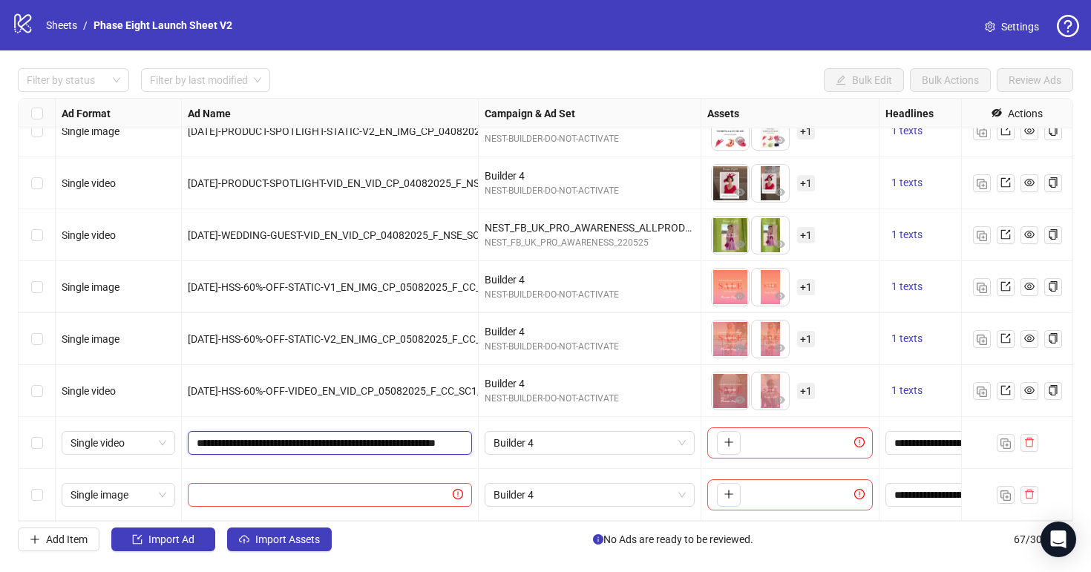
scroll to position [0, 101]
click at [369, 496] on input "text" at bounding box center [323, 495] width 253 height 16
paste input "**********"
type input "**********"
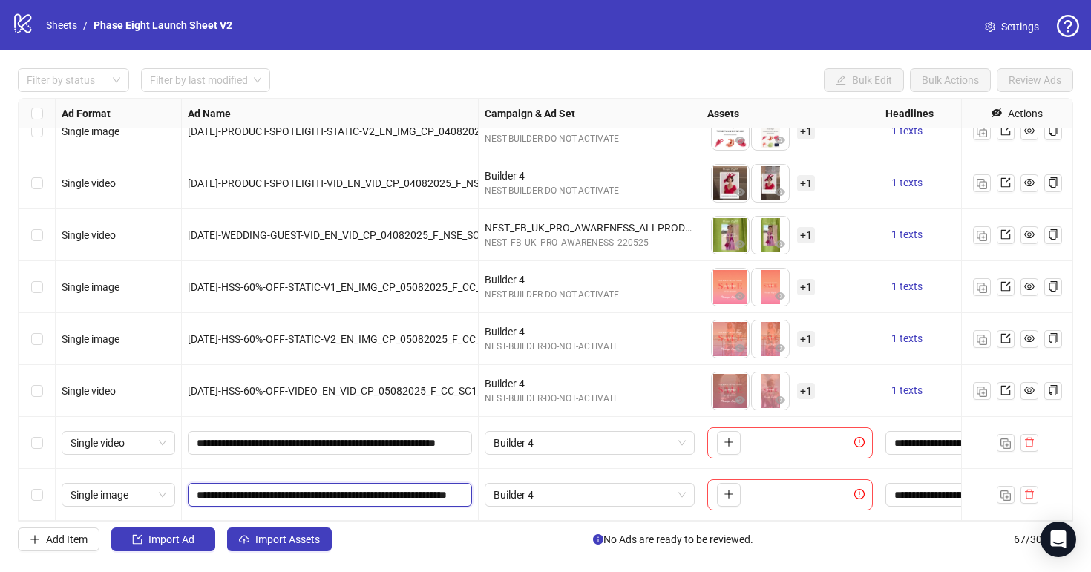
scroll to position [0, 122]
click at [417, 539] on div "Add Item Import Ad Import Assets No Ads are ready to be reviewed. 67 / 300 items" at bounding box center [546, 540] width 1056 height 24
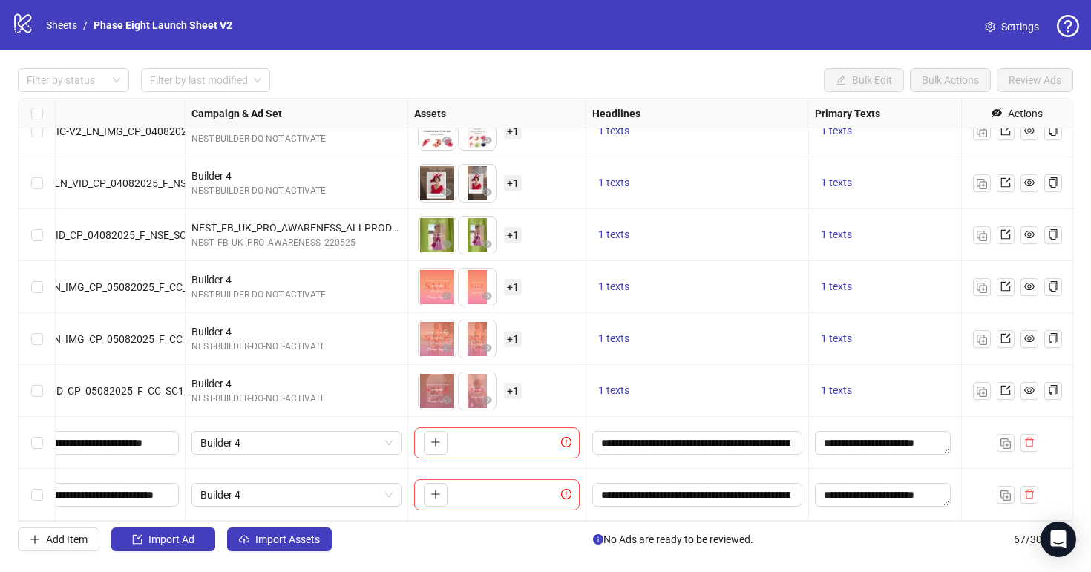
scroll to position [3089, 304]
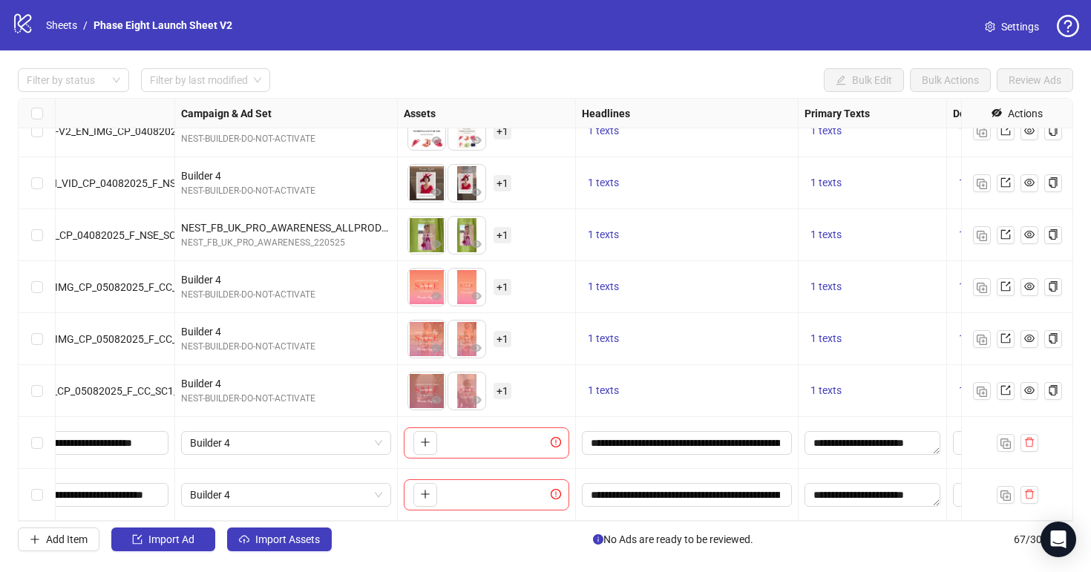
click at [1021, 29] on span "Settings" at bounding box center [1020, 27] width 38 height 16
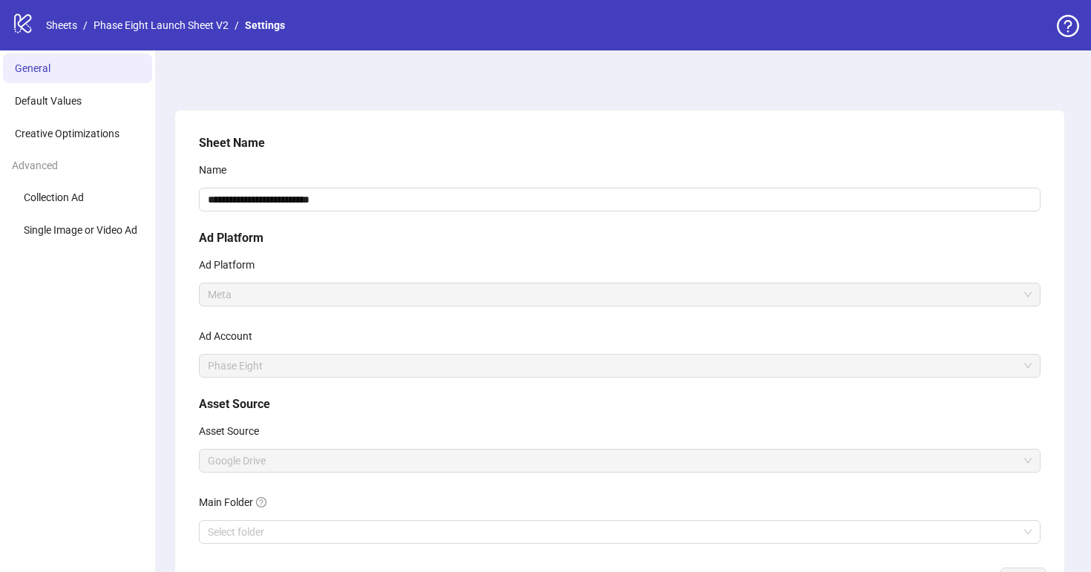
scroll to position [115, 0]
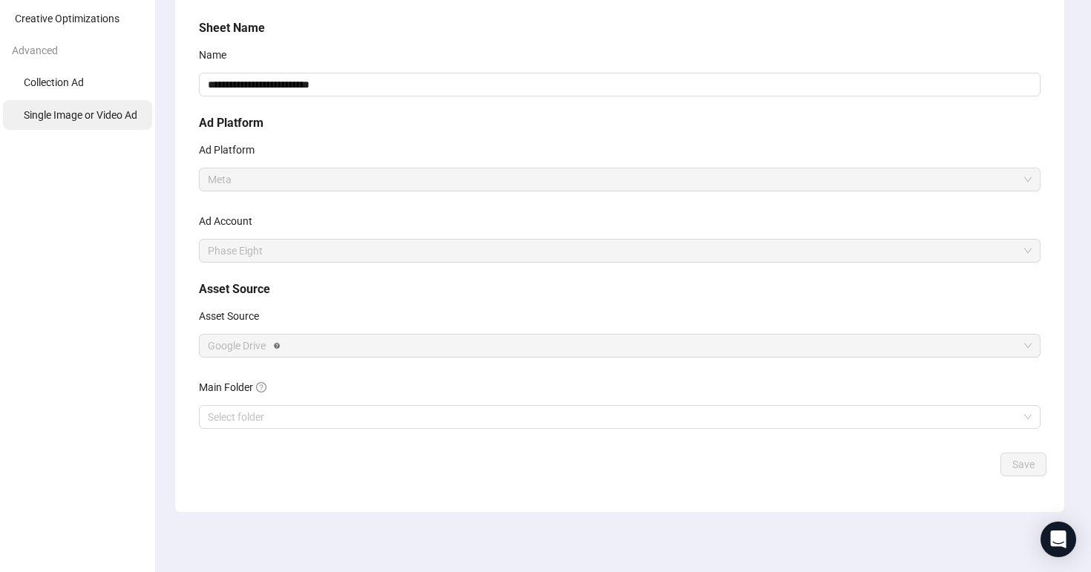
click at [125, 117] on span "Single Image or Video Ad" at bounding box center [81, 115] width 114 height 12
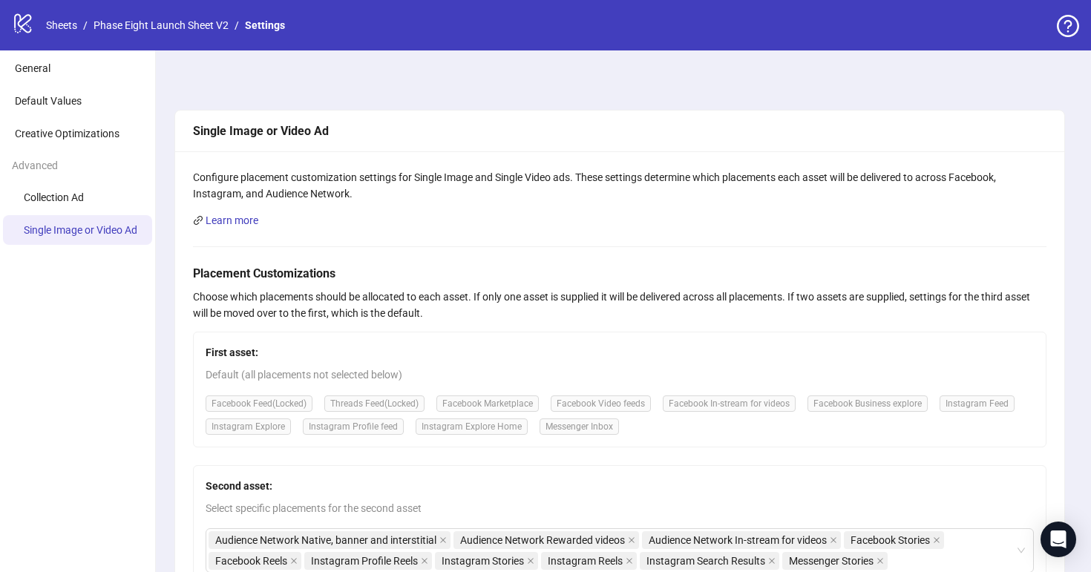
click at [180, 35] on div "logo/logo-mobile Sheets / Phase Eight Launch Sheet V2 / Settings" at bounding box center [151, 25] width 279 height 27
click at [172, 26] on link "Phase Eight Launch Sheet V2" at bounding box center [161, 25] width 141 height 16
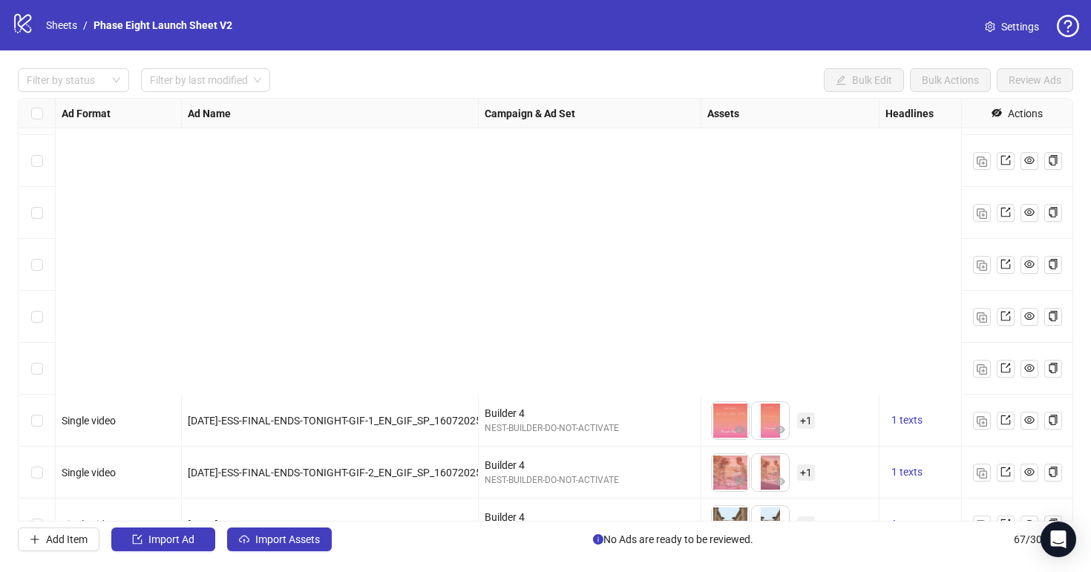
scroll to position [3089, 0]
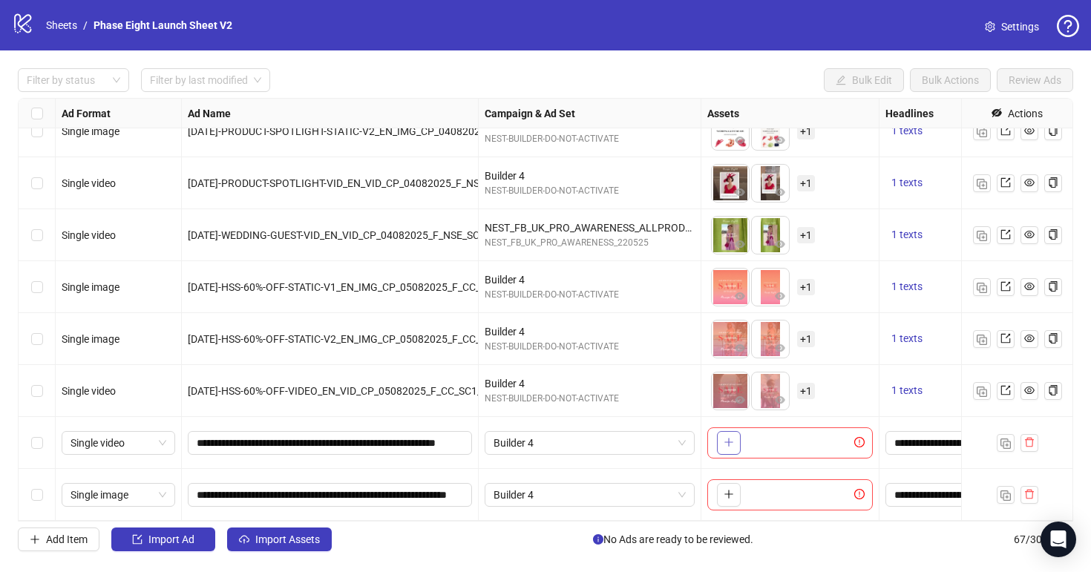
click at [731, 437] on icon "plus" at bounding box center [729, 442] width 10 height 10
click at [803, 447] on span "+ 1" at bounding box center [806, 443] width 18 height 16
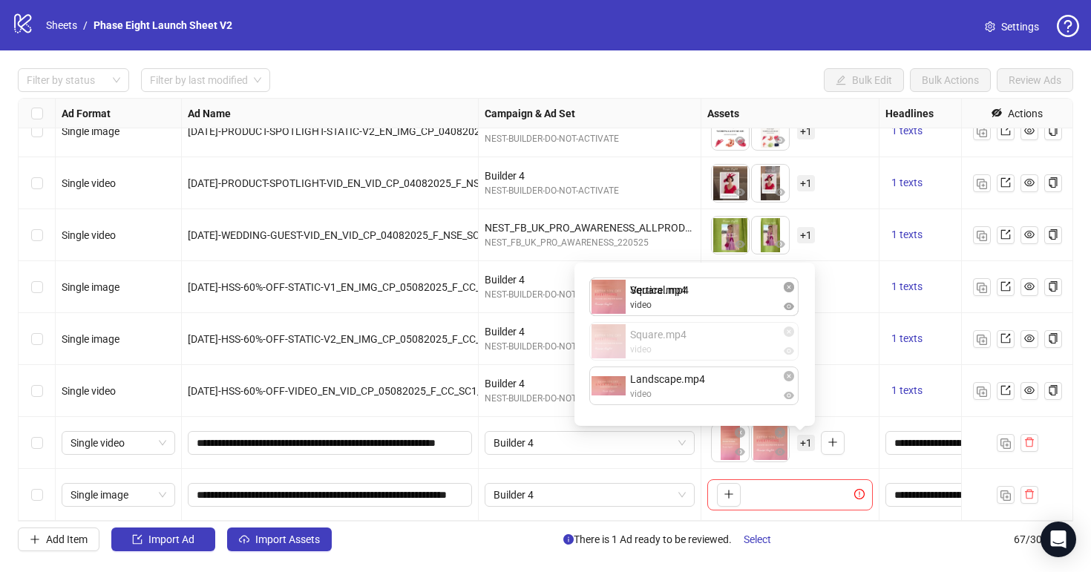
drag, startPoint x: 685, startPoint y: 358, endPoint x: 685, endPoint y: 298, distance: 59.4
click at [685, 298] on div "Vertical.mp4 video Square.mp4 video Landscape.mp4 video Square.mp4 video To pic…" at bounding box center [695, 345] width 223 height 146
click at [817, 470] on div "To pick up a draggable item, press the space bar. While dragging, use the arrow…" at bounding box center [791, 495] width 178 height 52
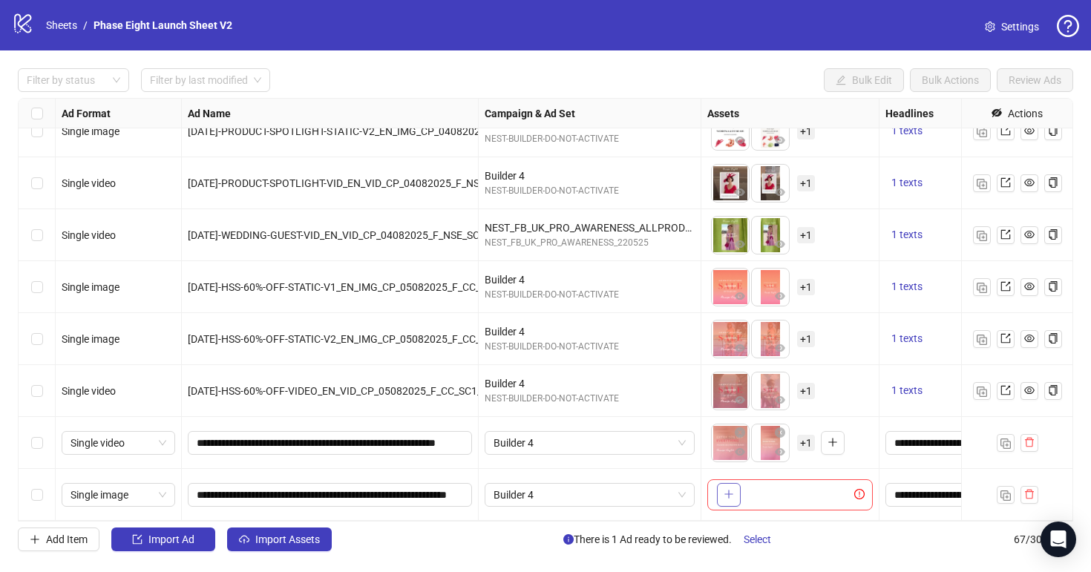
click at [725, 496] on icon "plus" at bounding box center [729, 494] width 10 height 10
click at [810, 497] on span "+ 1" at bounding box center [806, 495] width 18 height 16
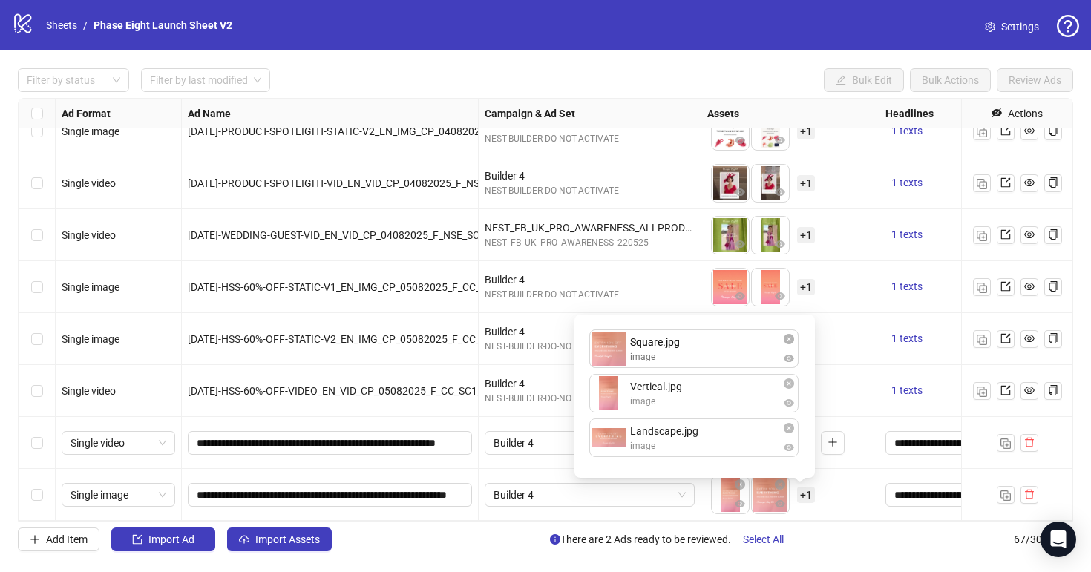
drag, startPoint x: 700, startPoint y: 396, endPoint x: 700, endPoint y: 358, distance: 38.6
click at [700, 358] on div "Vertical.jpg image Square.jpg image Landscape.jpg image Square.jpg image To pic…" at bounding box center [695, 397] width 223 height 146
click at [840, 503] on div "To pick up a draggable item, press the space bar. While dragging, use the arrow…" at bounding box center [790, 495] width 166 height 46
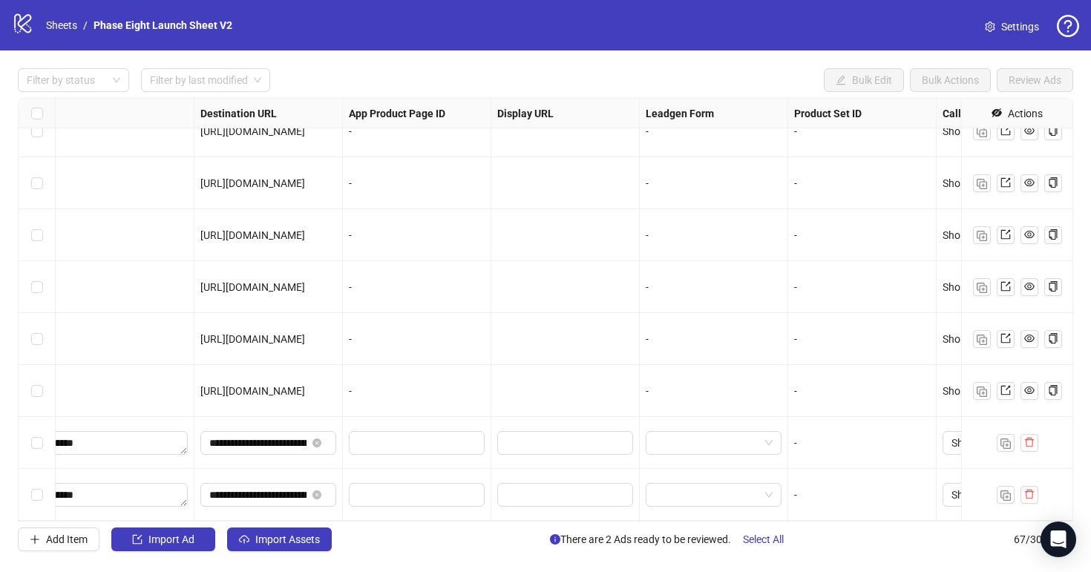
scroll to position [3089, 1373]
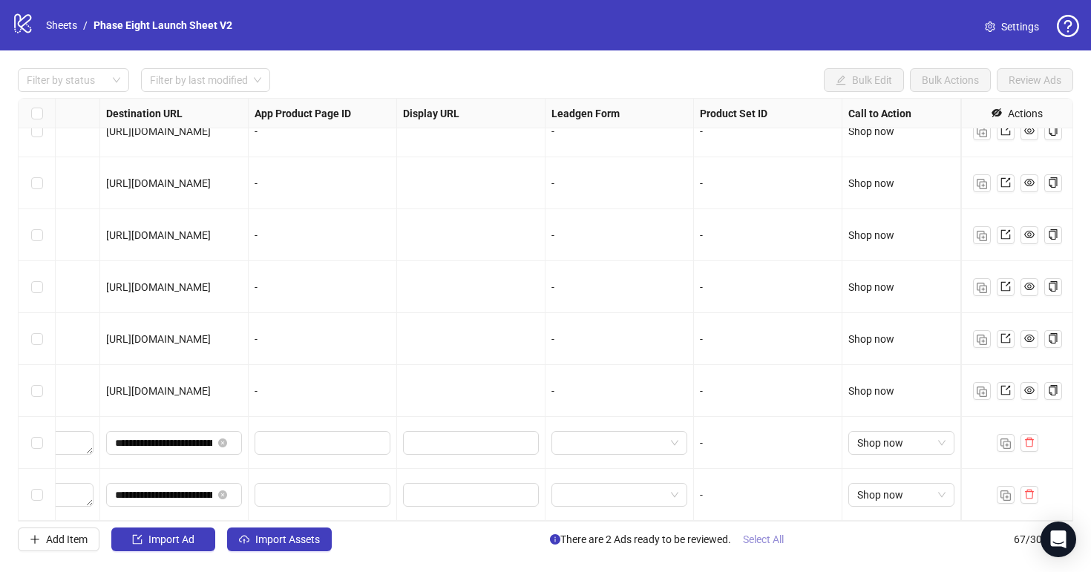
click at [751, 537] on span "Select All" at bounding box center [763, 540] width 41 height 12
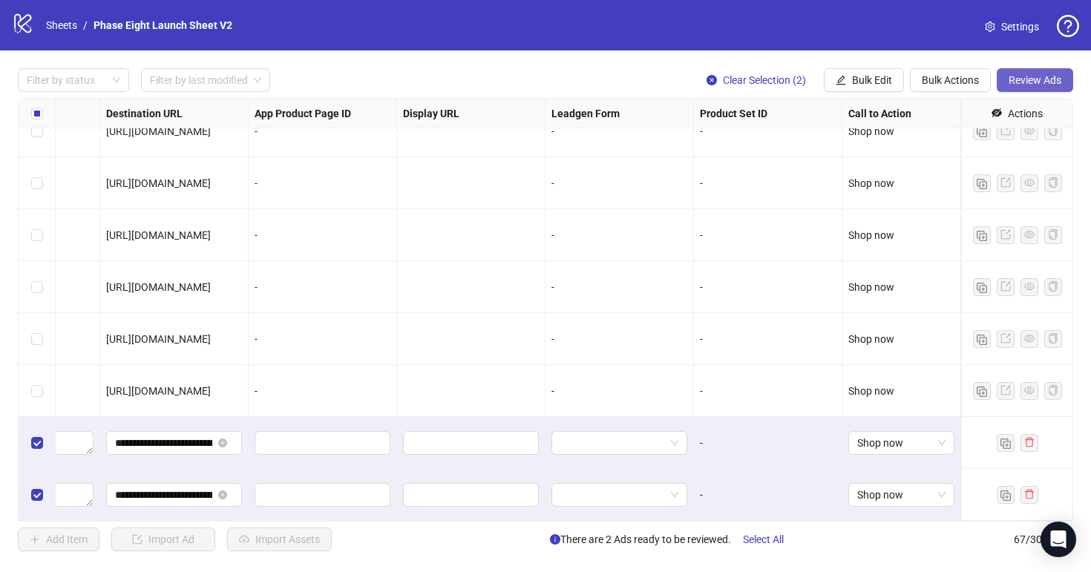
click at [1036, 74] on span "Review Ads" at bounding box center [1035, 80] width 53 height 12
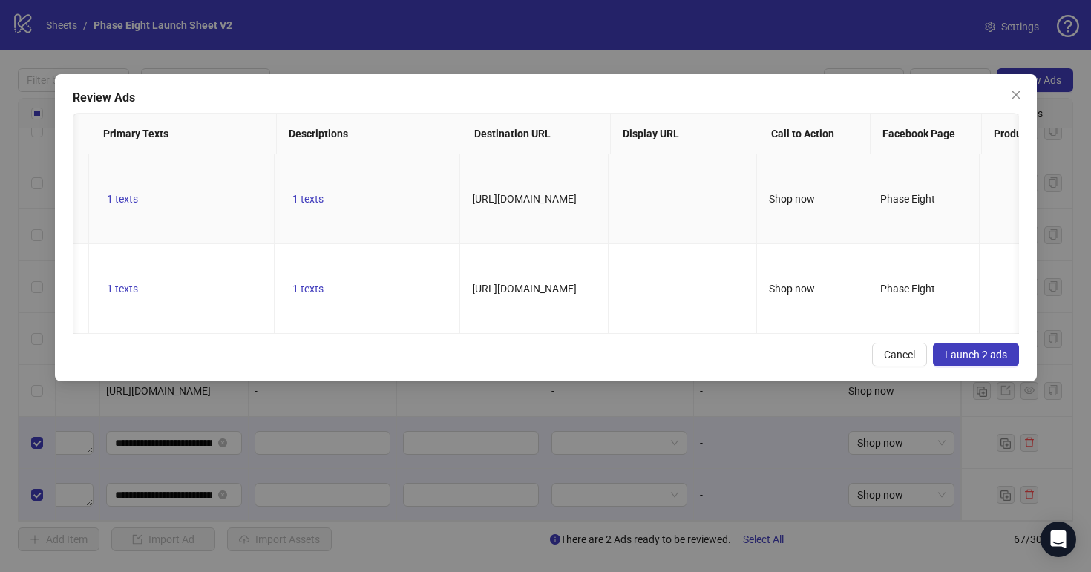
scroll to position [0, 0]
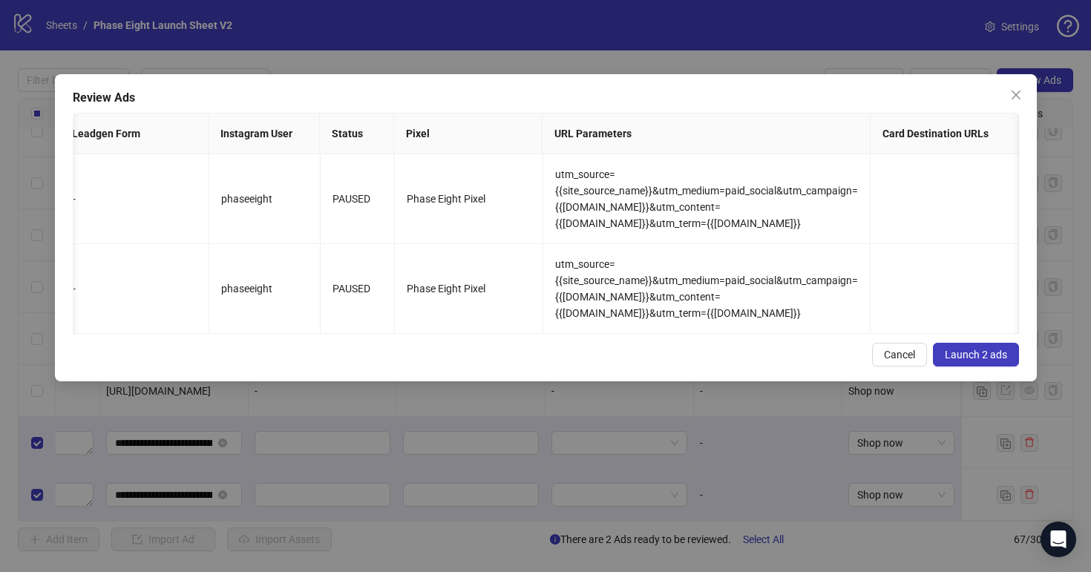
click at [959, 347] on button "Launch 2 ads" at bounding box center [976, 355] width 86 height 24
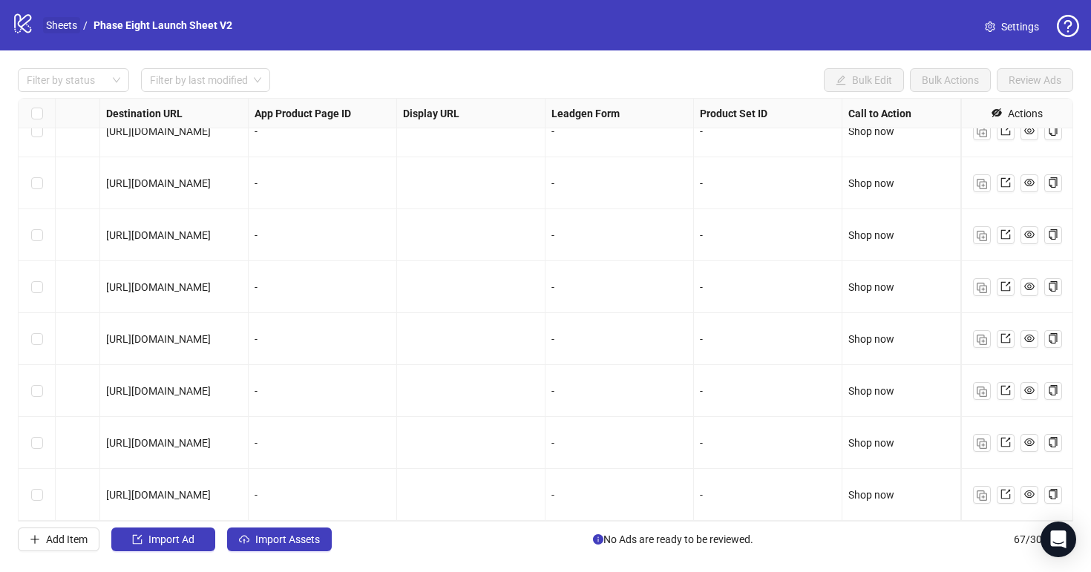
click at [52, 20] on link "Sheets" at bounding box center [61, 25] width 37 height 16
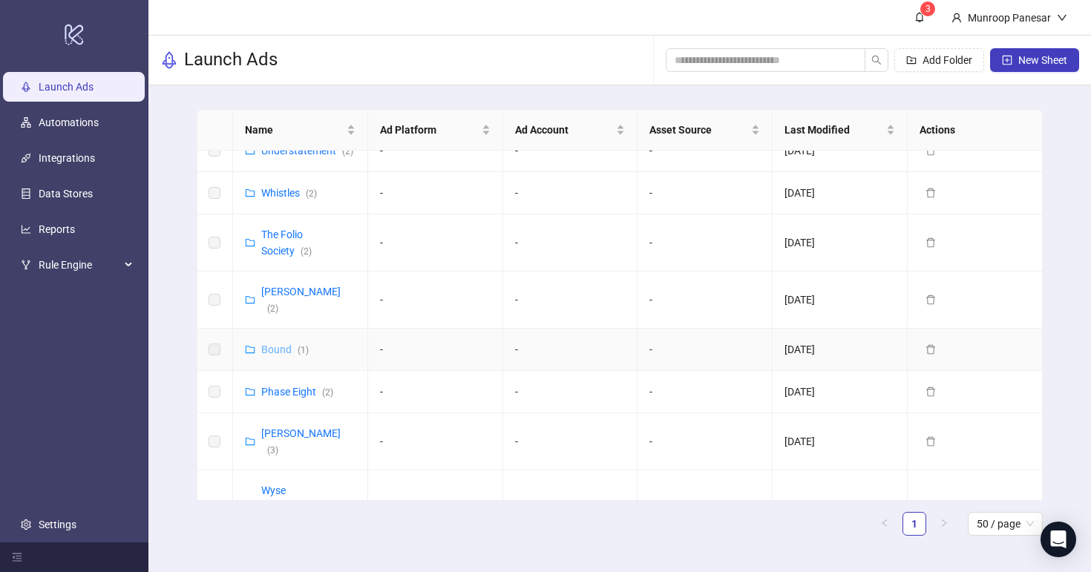
scroll to position [688, 0]
click at [301, 370] on td "Phase Eight ( 2 )" at bounding box center [300, 391] width 135 height 42
click at [301, 385] on link "Phase Eight ( 2 )" at bounding box center [297, 391] width 72 height 12
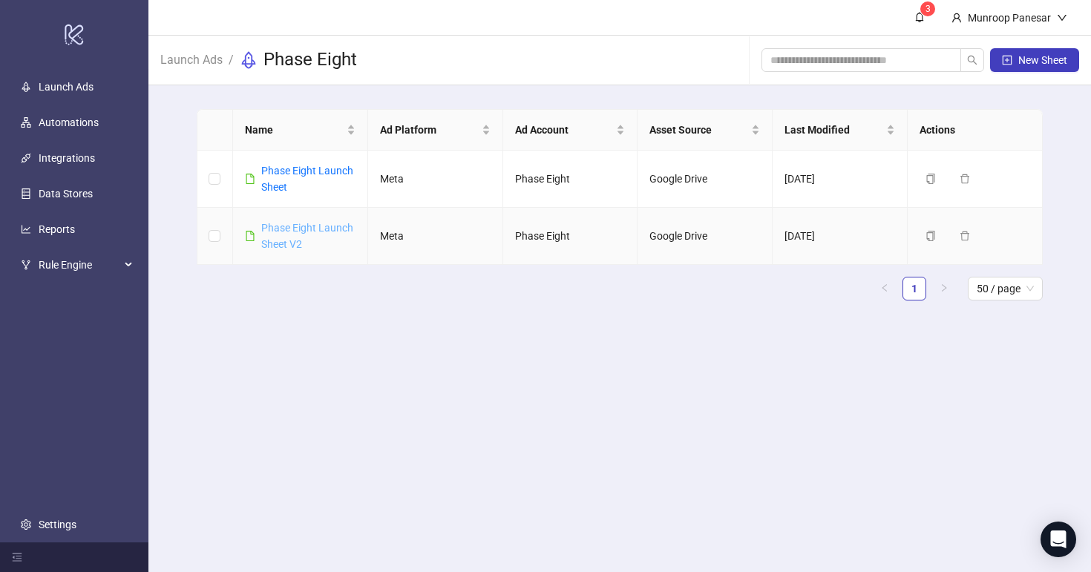
click at [305, 230] on link "Phase Eight Launch Sheet V2" at bounding box center [307, 236] width 92 height 28
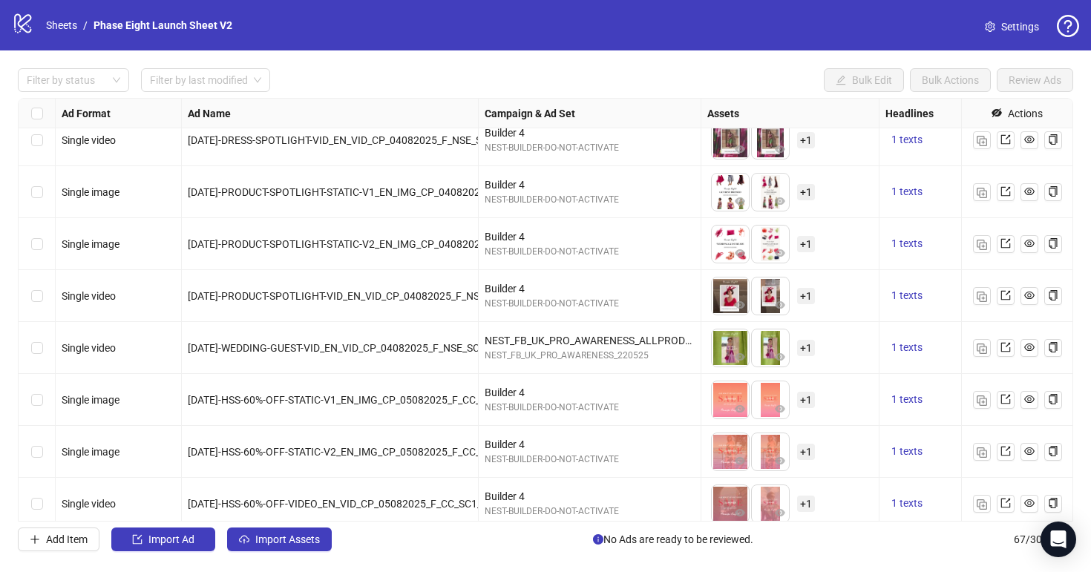
scroll to position [3089, 0]
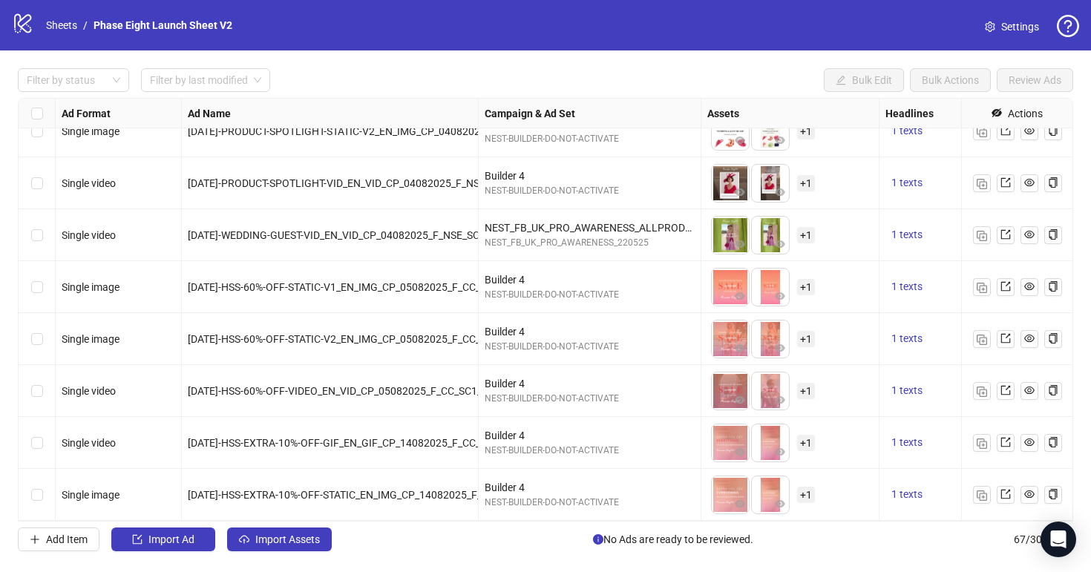
click at [69, 14] on div "logo/logo-mobile Sheets / Phase Eight Launch Sheet V2" at bounding box center [125, 25] width 226 height 27
click at [69, 25] on link "Sheets" at bounding box center [61, 25] width 37 height 16
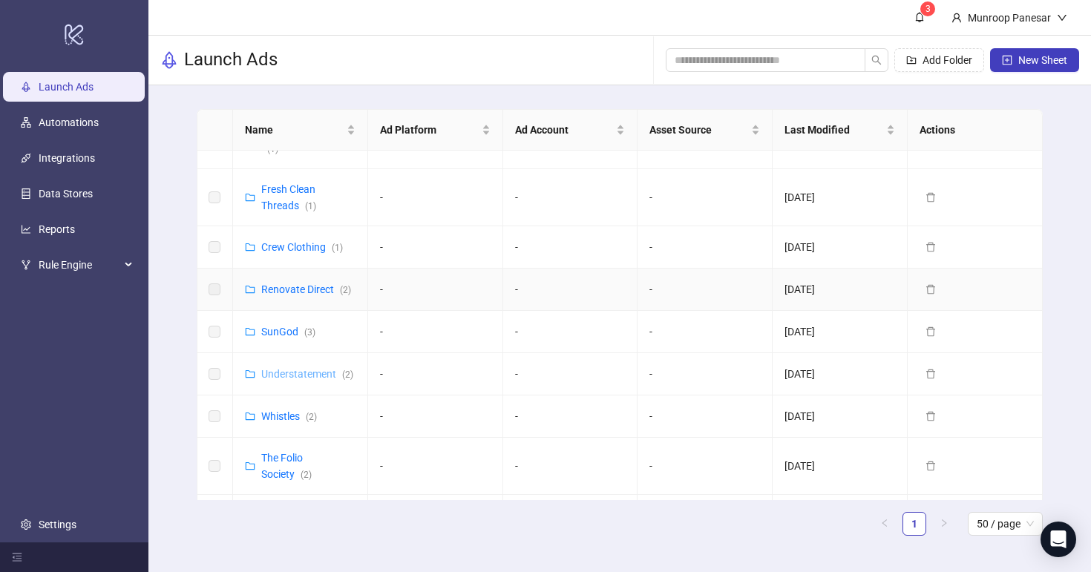
scroll to position [461, 0]
click at [290, 414] on link "Whistles ( 2 )" at bounding box center [289, 420] width 56 height 12
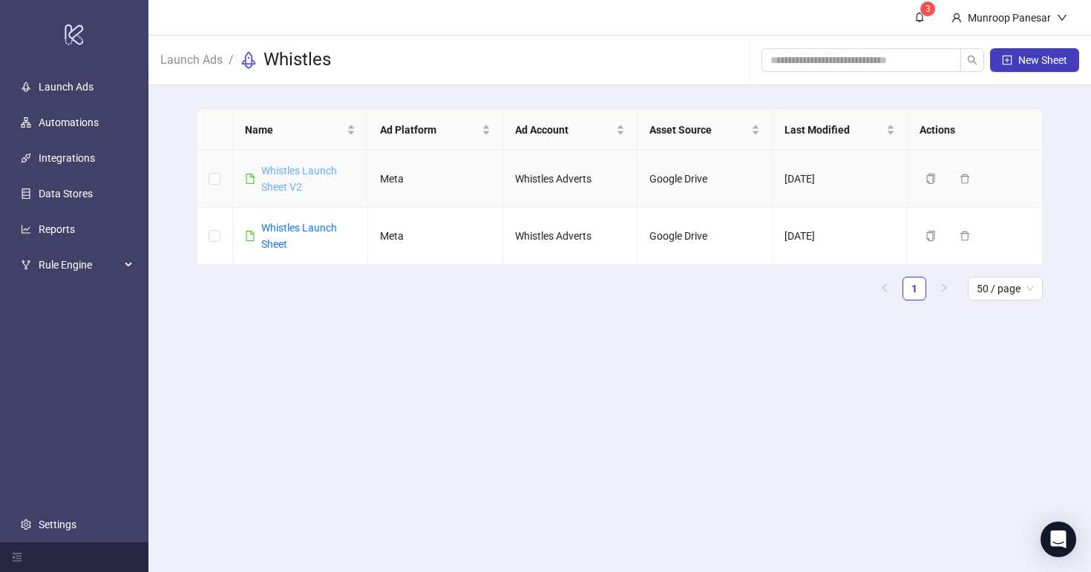
click at [290, 186] on link "Whistles Launch Sheet V2" at bounding box center [299, 179] width 76 height 28
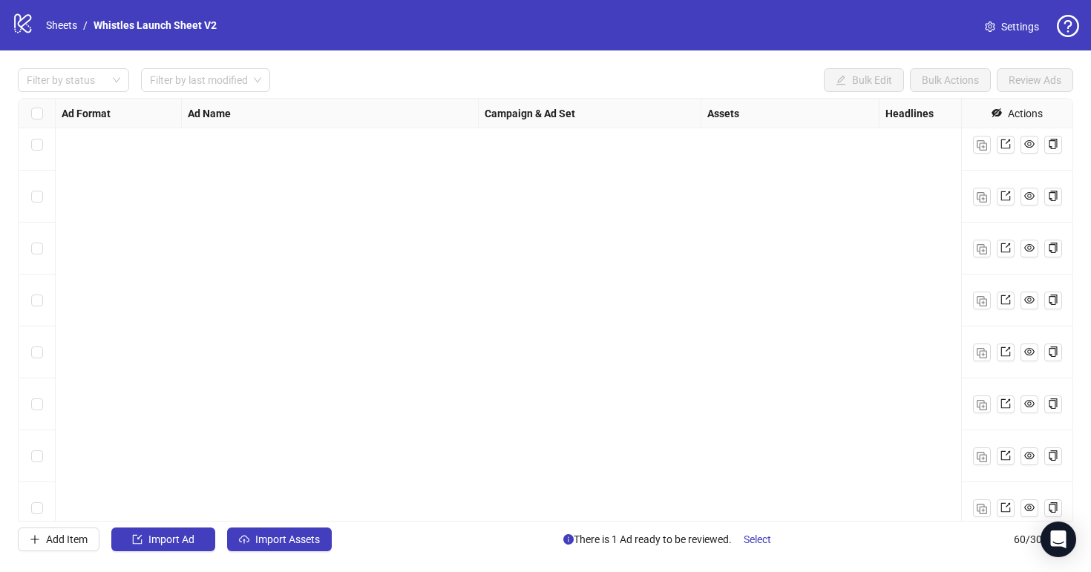
scroll to position [2725, 0]
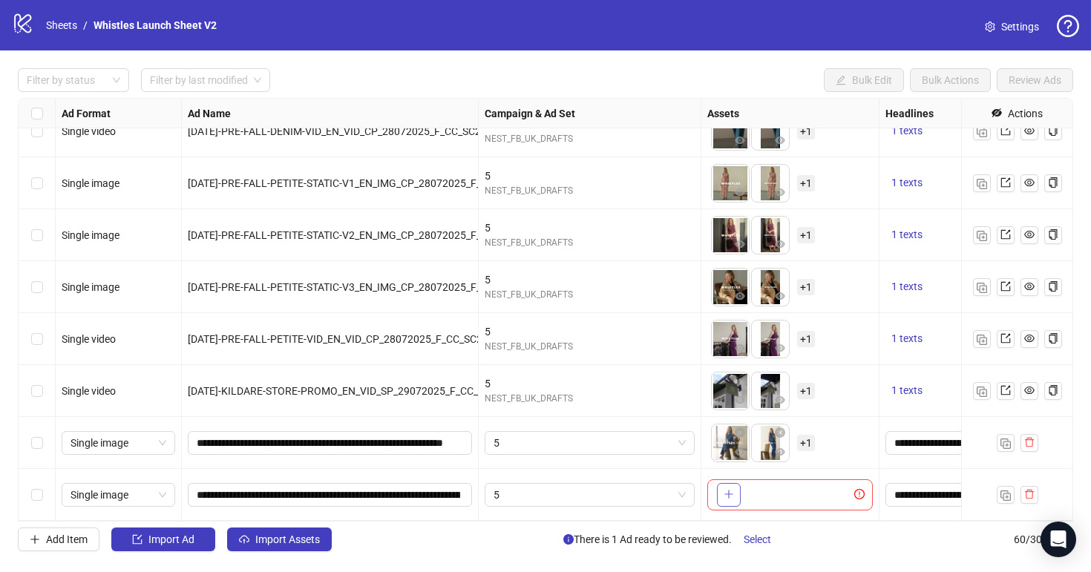
click at [728, 500] on span "button" at bounding box center [729, 494] width 10 height 12
click at [801, 500] on span "+ 1" at bounding box center [806, 495] width 18 height 16
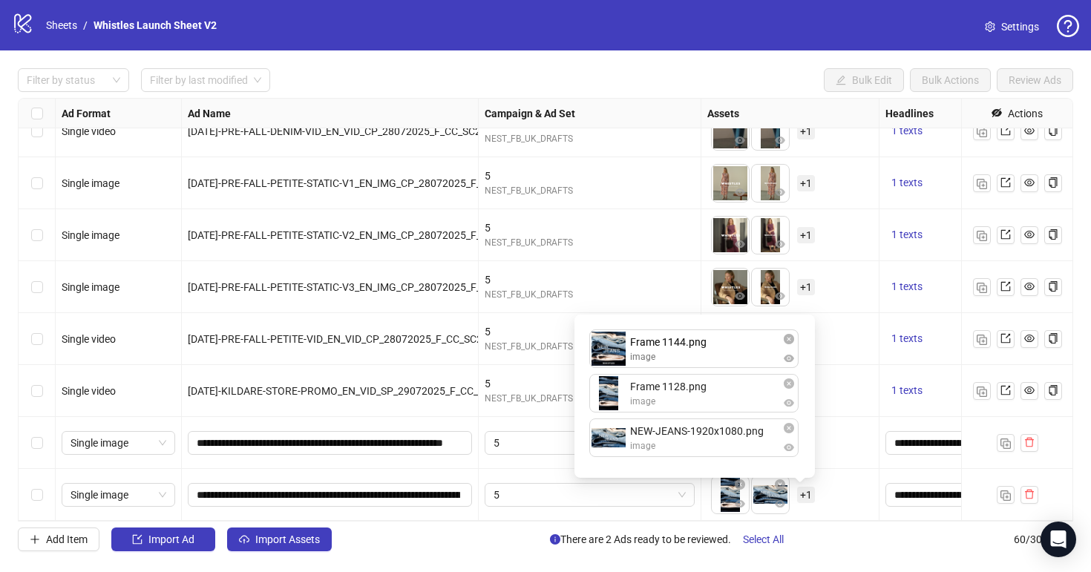
drag, startPoint x: 654, startPoint y: 442, endPoint x: 652, endPoint y: 356, distance: 86.9
click at [652, 355] on div "Frame 1128.png image NEW-JEANS-1920x1080.png image Frame 1144.png image Frame 1…" at bounding box center [695, 397] width 223 height 146
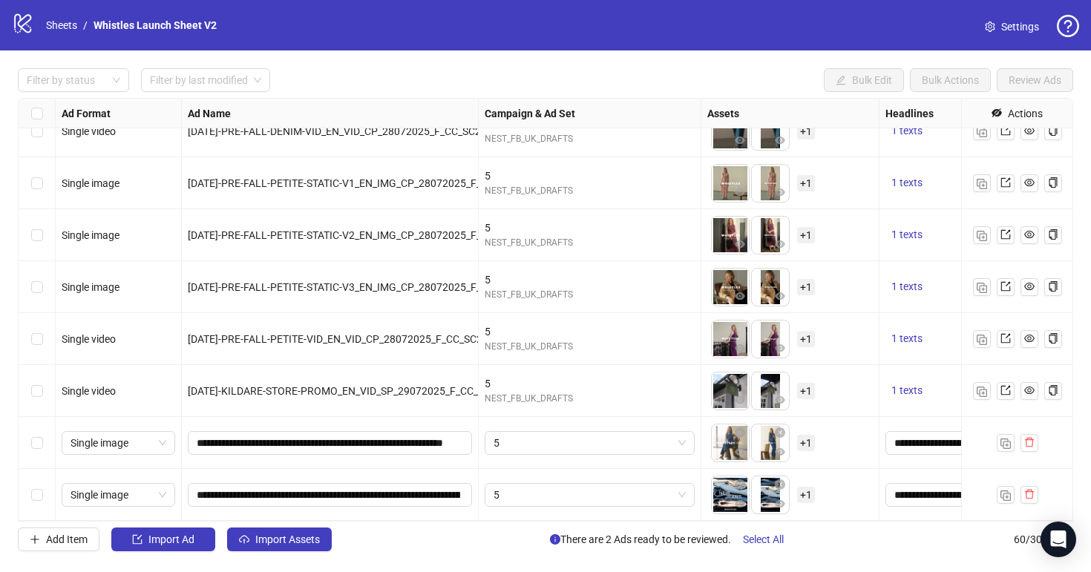
click at [834, 484] on div "To pick up a draggable item, press the space bar. While dragging, use the arrow…" at bounding box center [790, 495] width 166 height 46
click at [805, 446] on span "+ 1" at bounding box center [806, 443] width 18 height 16
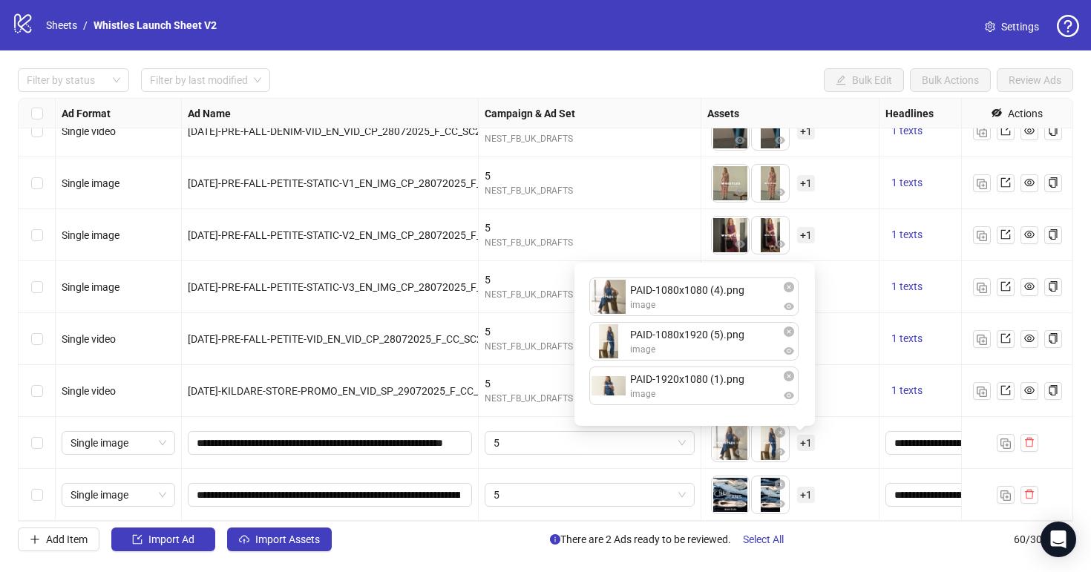
click at [830, 472] on div "To pick up a draggable item, press the space bar. While dragging, use the arrow…" at bounding box center [790, 495] width 166 height 46
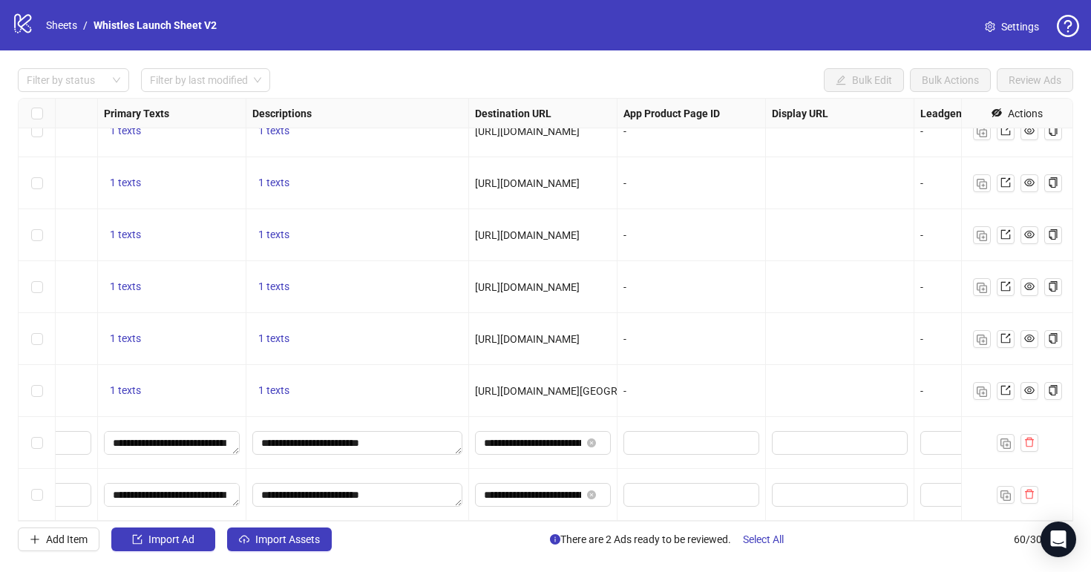
scroll to position [2725, 314]
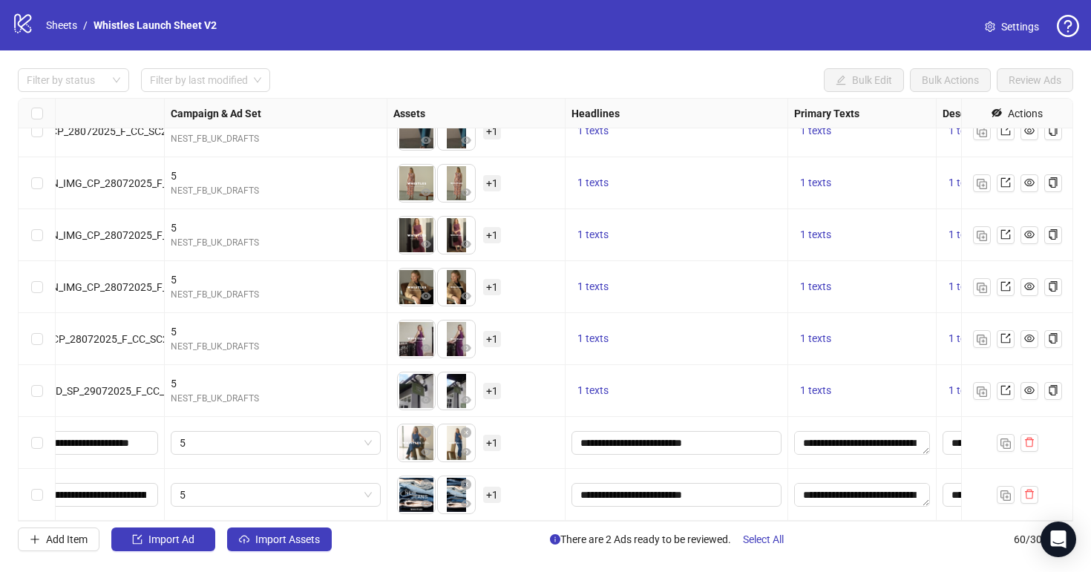
click at [994, 31] on icon "setting" at bounding box center [990, 27] width 10 height 10
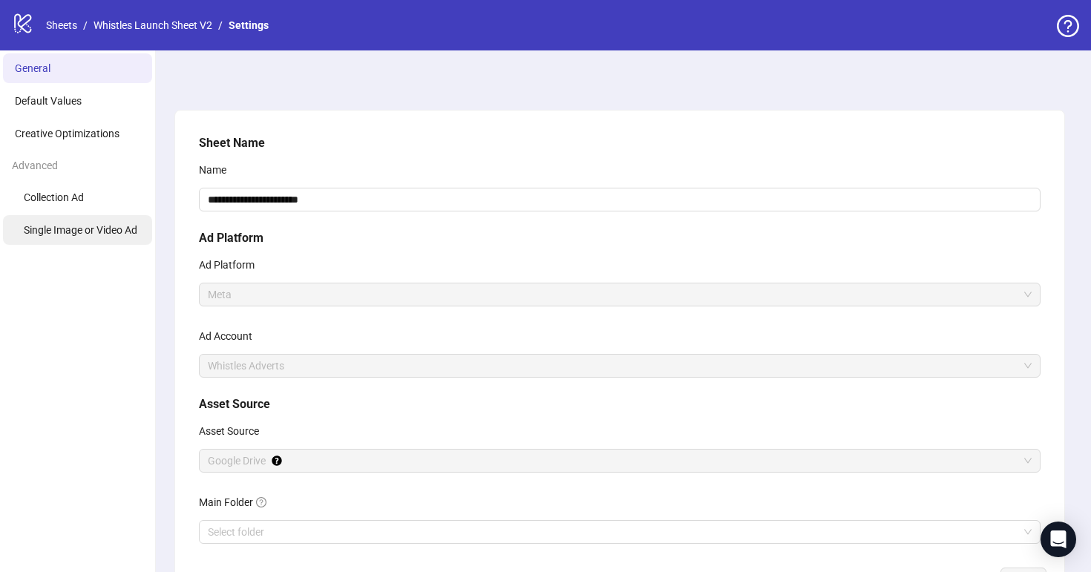
click at [108, 220] on li "Single Image or Video Ad" at bounding box center [77, 230] width 149 height 30
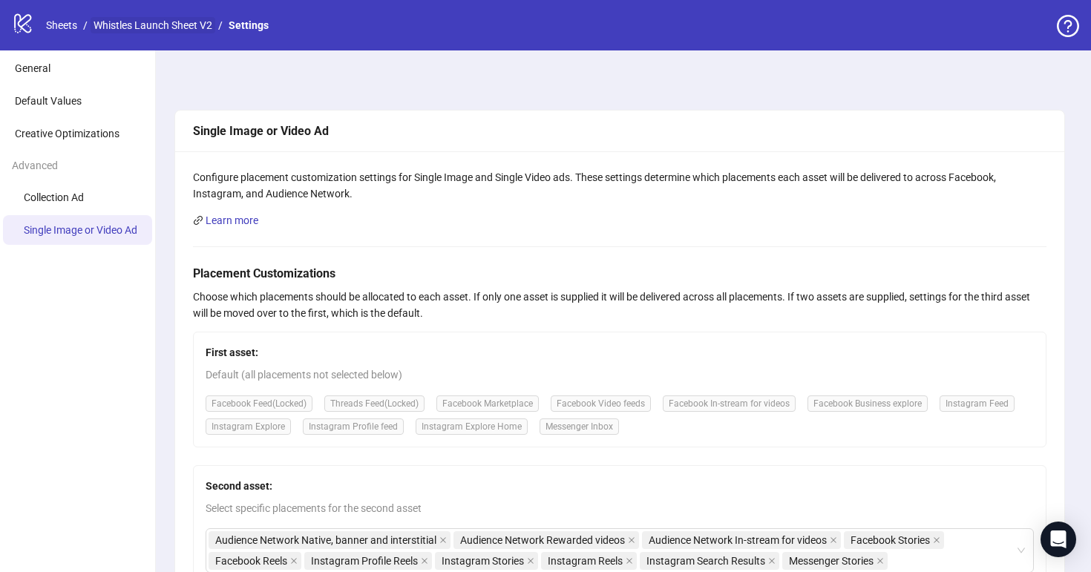
click at [118, 26] on link "Whistles Launch Sheet V2" at bounding box center [153, 25] width 125 height 16
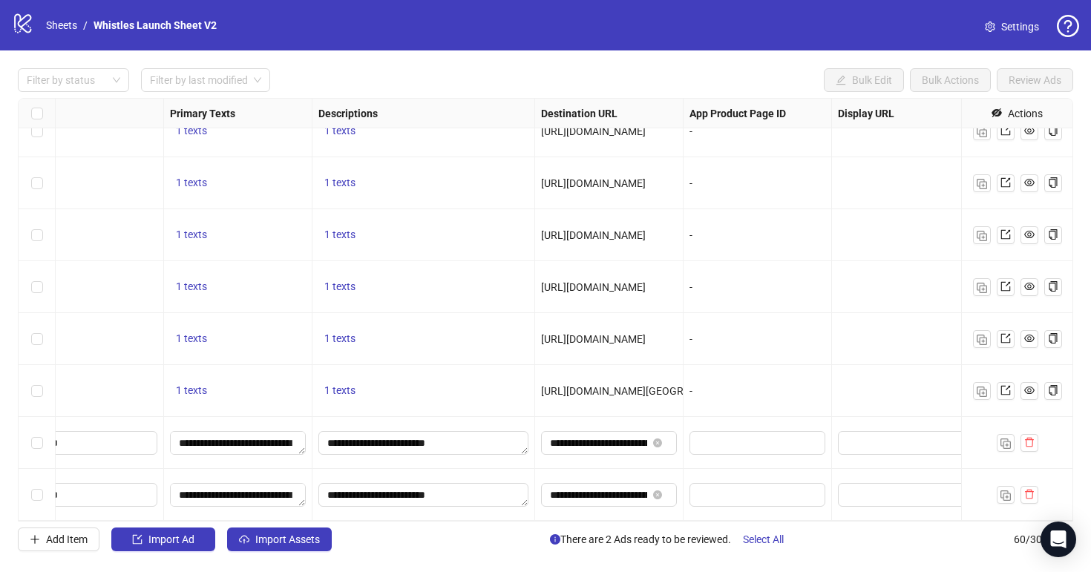
scroll to position [2725, 0]
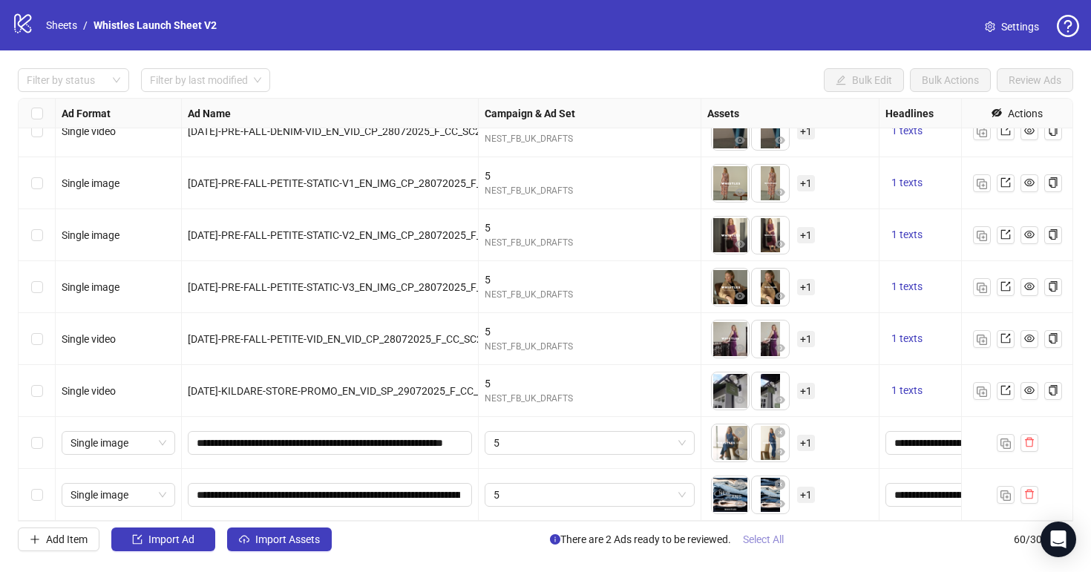
click at [763, 535] on span "Select All" at bounding box center [763, 540] width 41 height 12
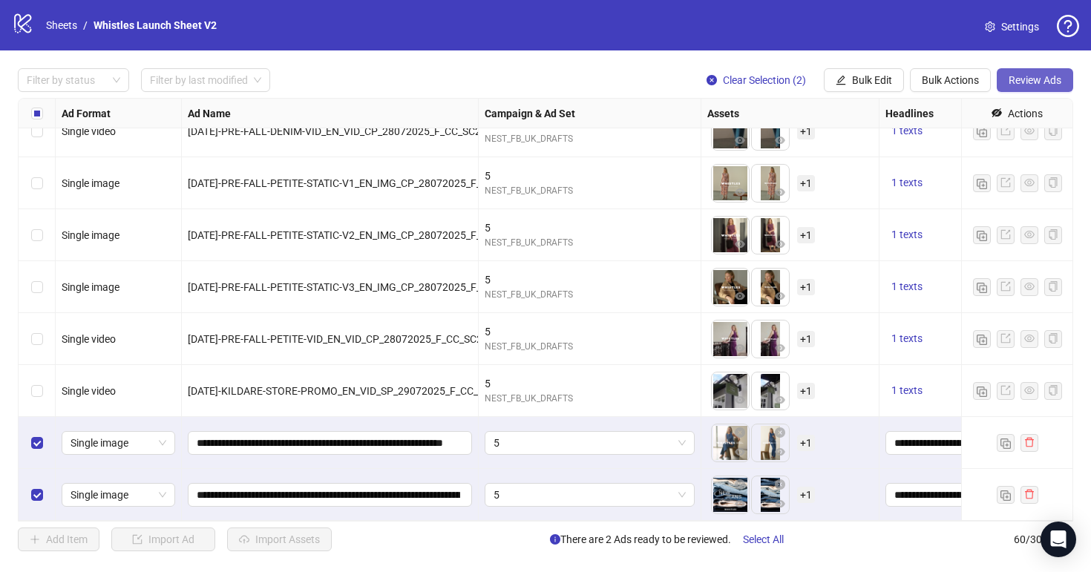
click at [1033, 82] on span "Review Ads" at bounding box center [1035, 80] width 53 height 12
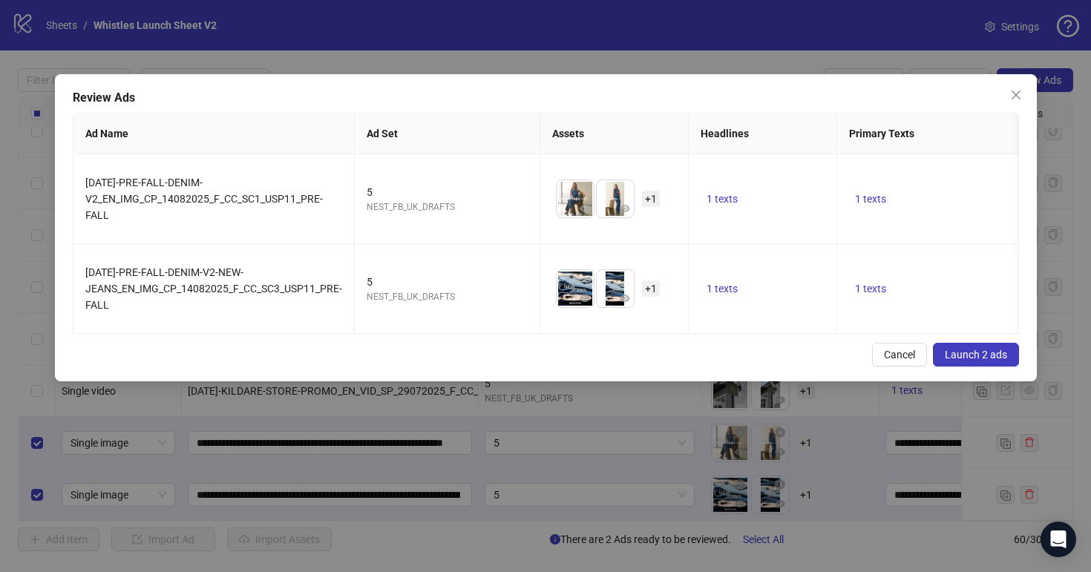
click at [995, 350] on span "Launch 2 ads" at bounding box center [976, 355] width 62 height 12
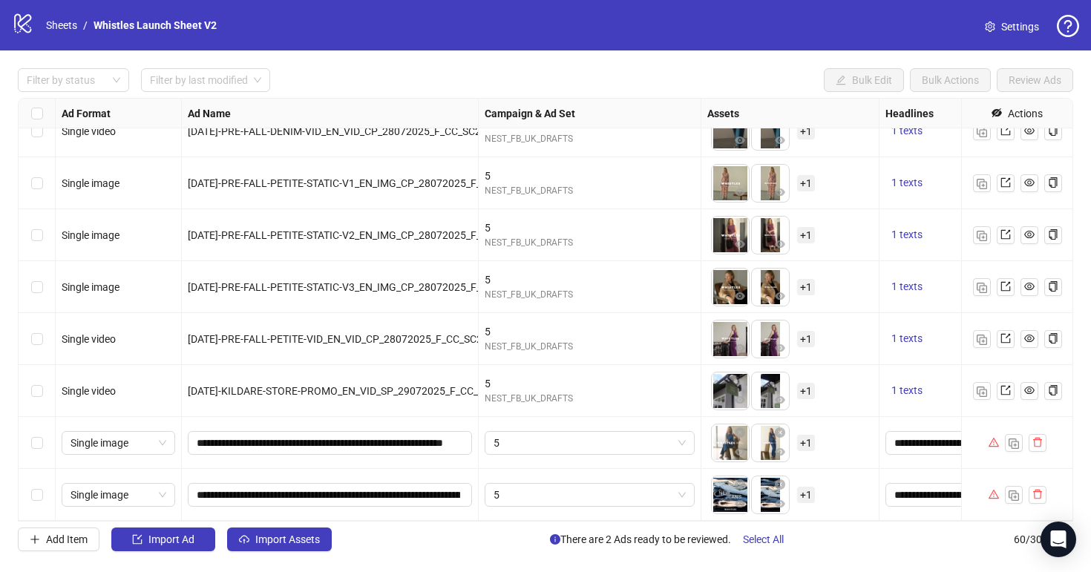
scroll to position [2725, 436]
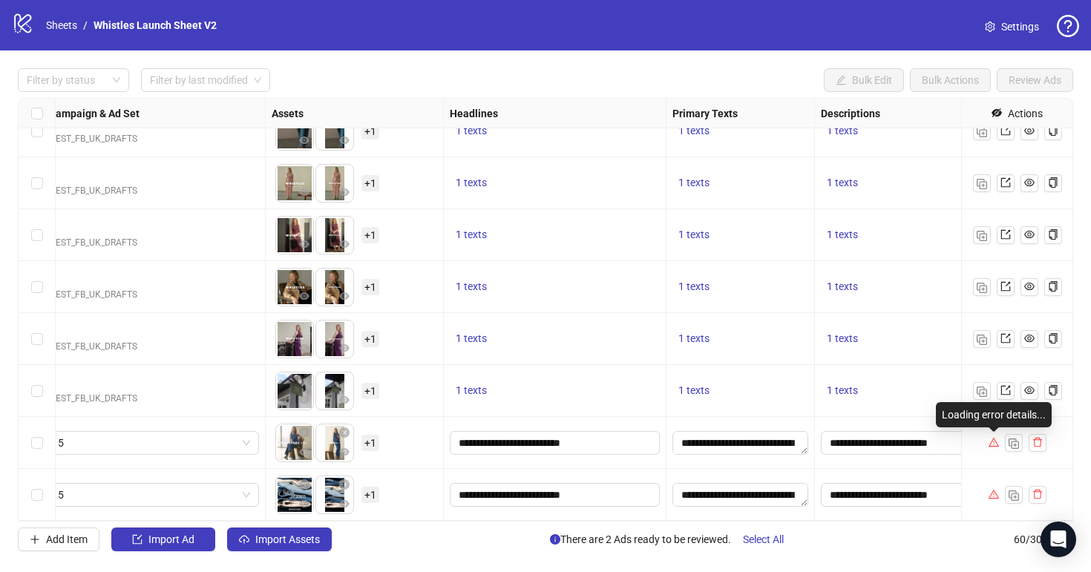
click at [992, 445] on icon "warning" at bounding box center [994, 442] width 10 height 10
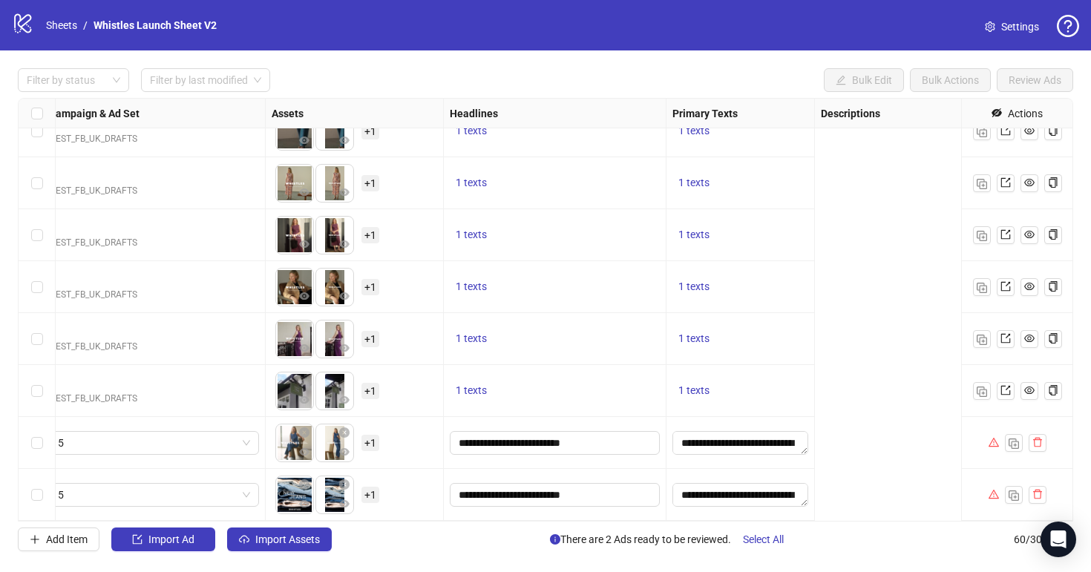
scroll to position [2725, 0]
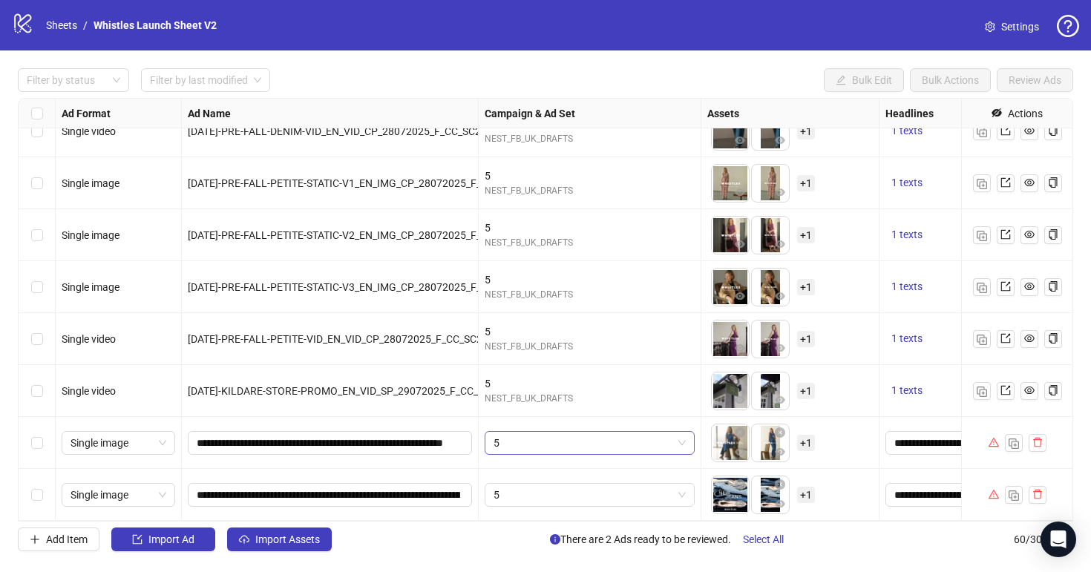
click at [562, 444] on span "5" at bounding box center [590, 443] width 192 height 22
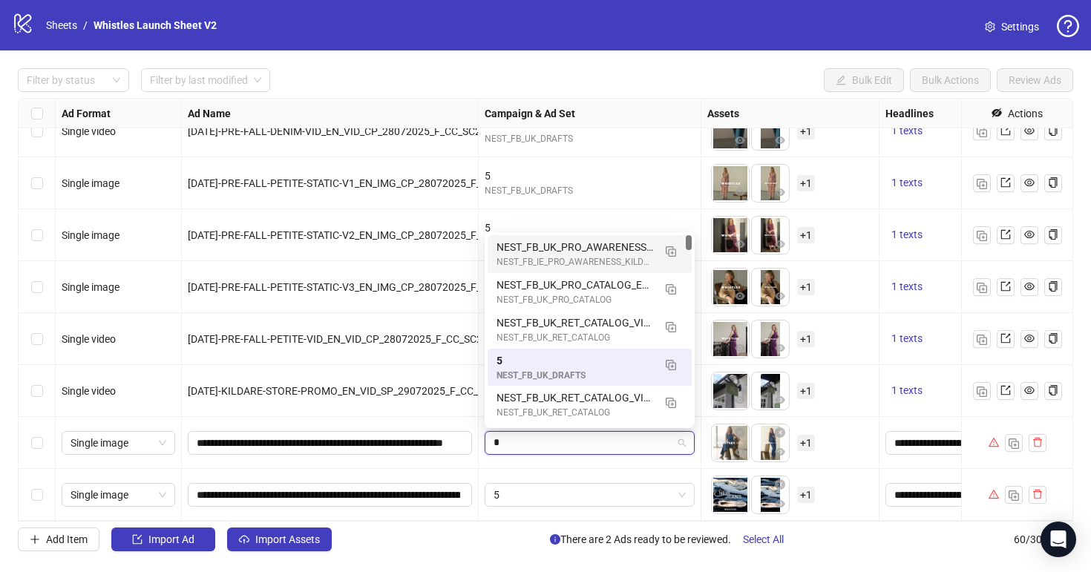
type input "*"
click at [541, 567] on div "Filter by status Filter by last modified Bulk Edit Bulk Actions Review Ads Ad F…" at bounding box center [545, 309] width 1091 height 519
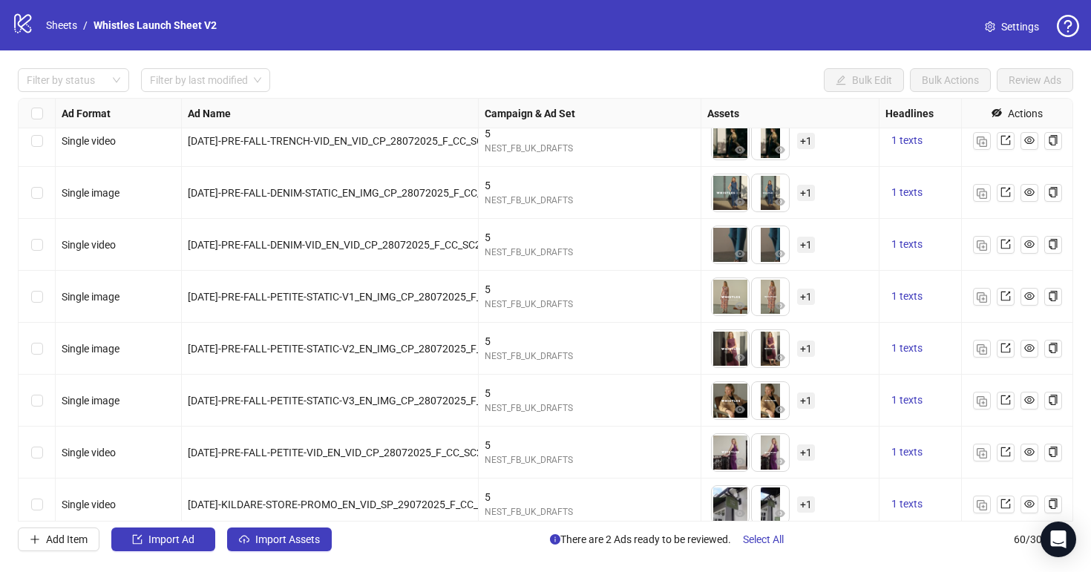
scroll to position [2725, 0]
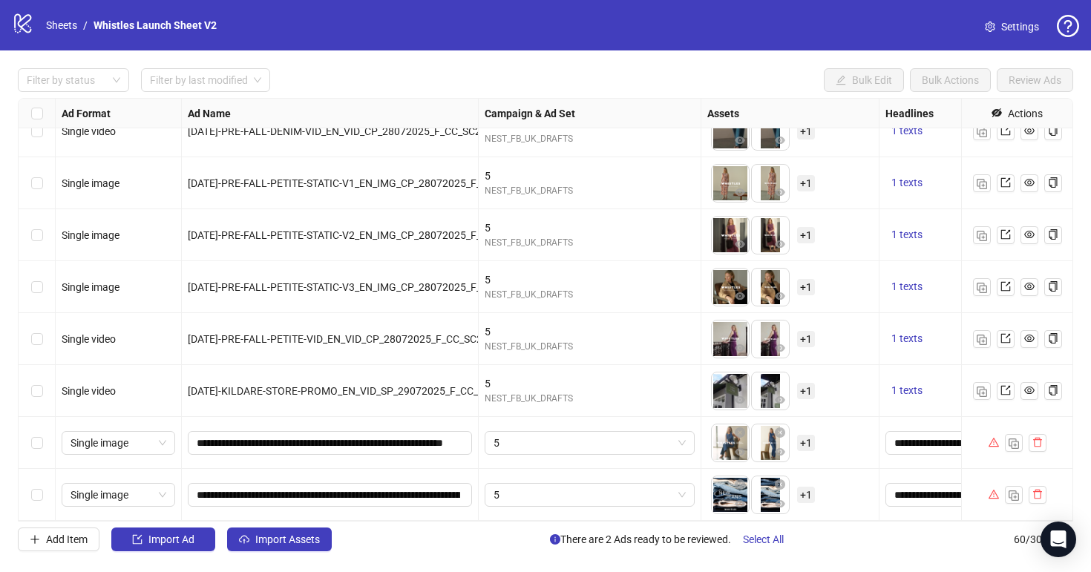
click at [505, 428] on div "5" at bounding box center [590, 443] width 223 height 52
click at [505, 434] on span "5" at bounding box center [590, 443] width 192 height 22
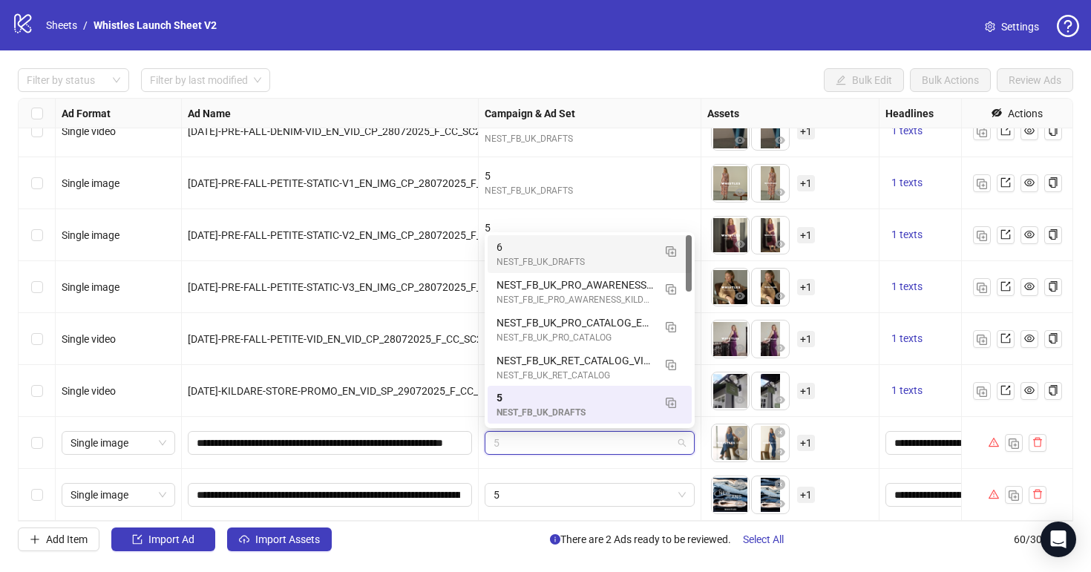
click at [580, 258] on div "NEST_FB_UK_DRAFTS" at bounding box center [575, 262] width 157 height 14
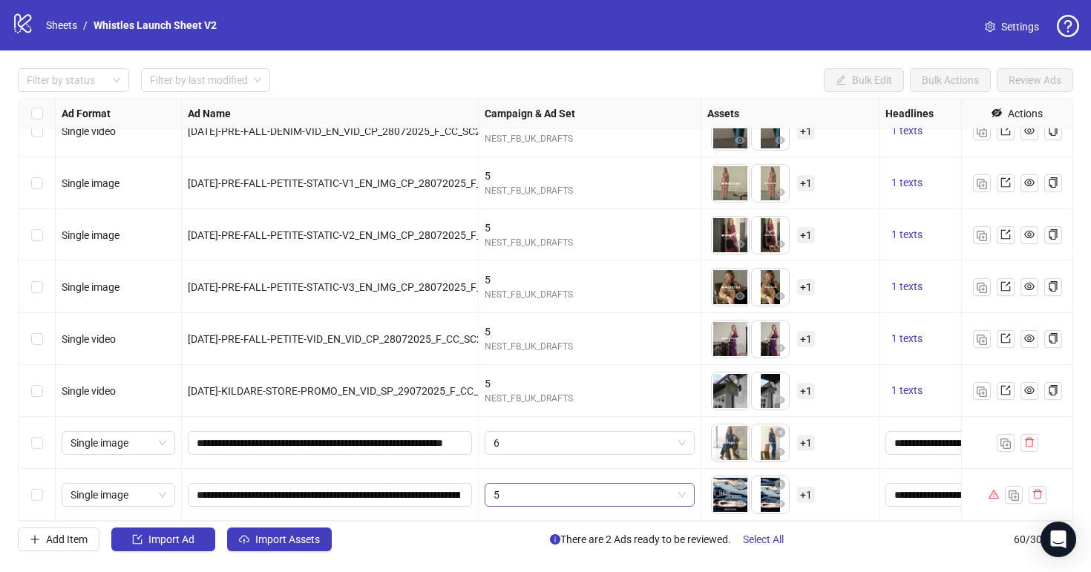
click at [518, 500] on span "5" at bounding box center [590, 495] width 192 height 22
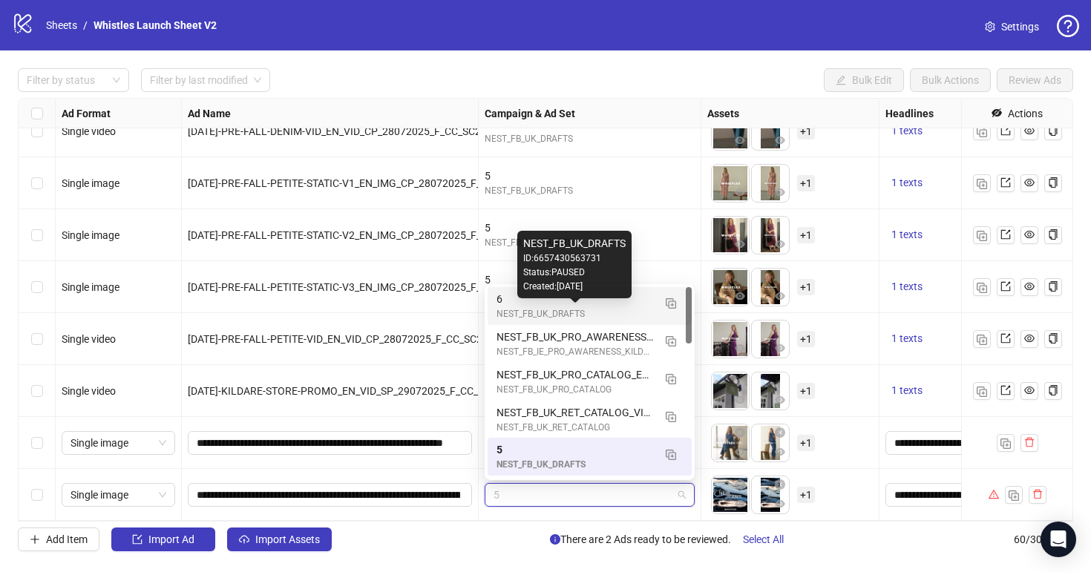
click at [520, 308] on div "NEST_FB_UK_DRAFTS" at bounding box center [575, 314] width 157 height 14
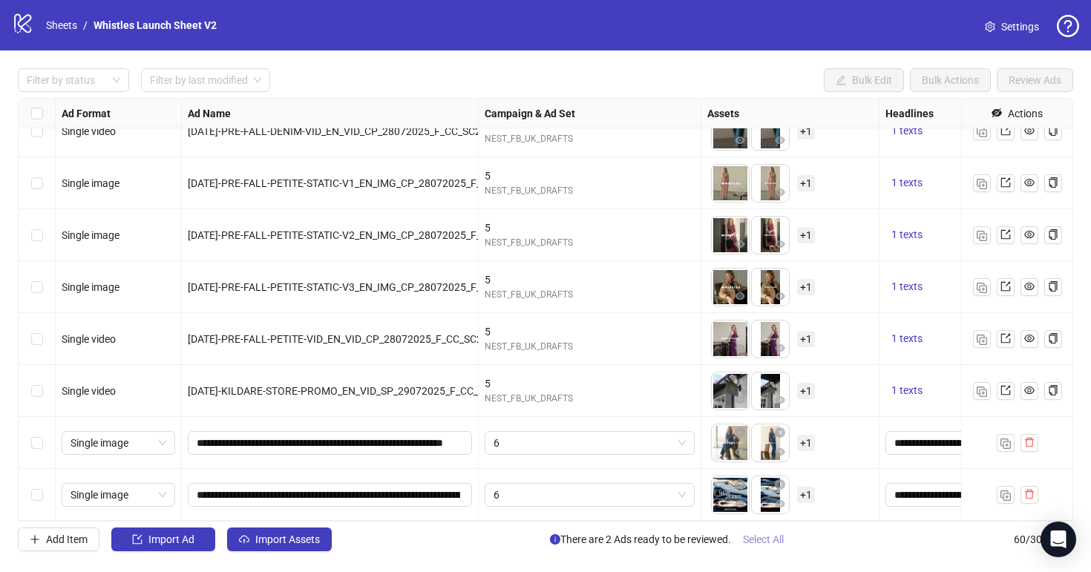
click at [768, 534] on span "Select All" at bounding box center [763, 540] width 41 height 12
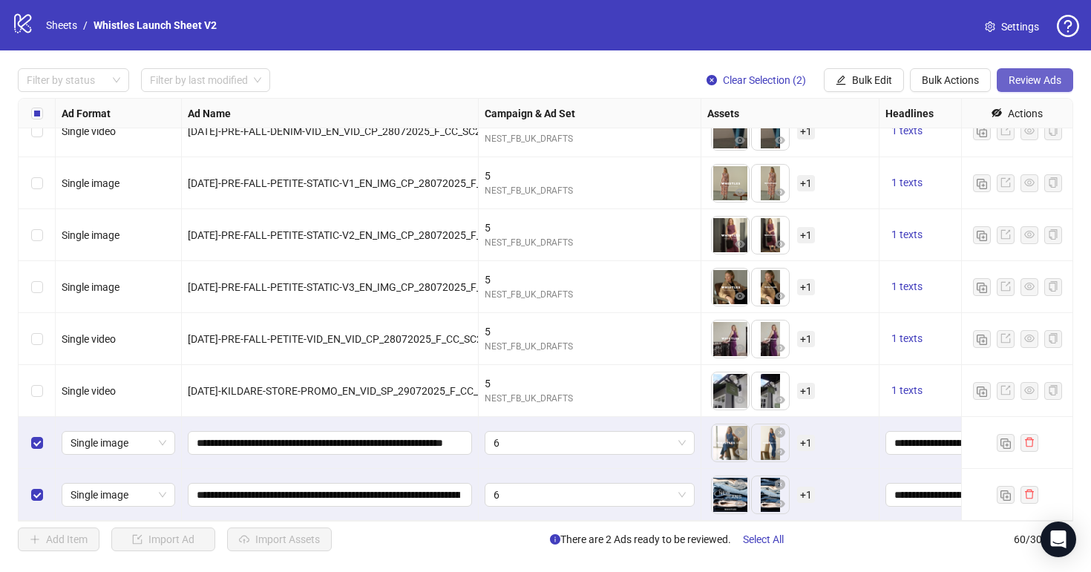
click at [1039, 89] on button "Review Ads" at bounding box center [1035, 80] width 76 height 24
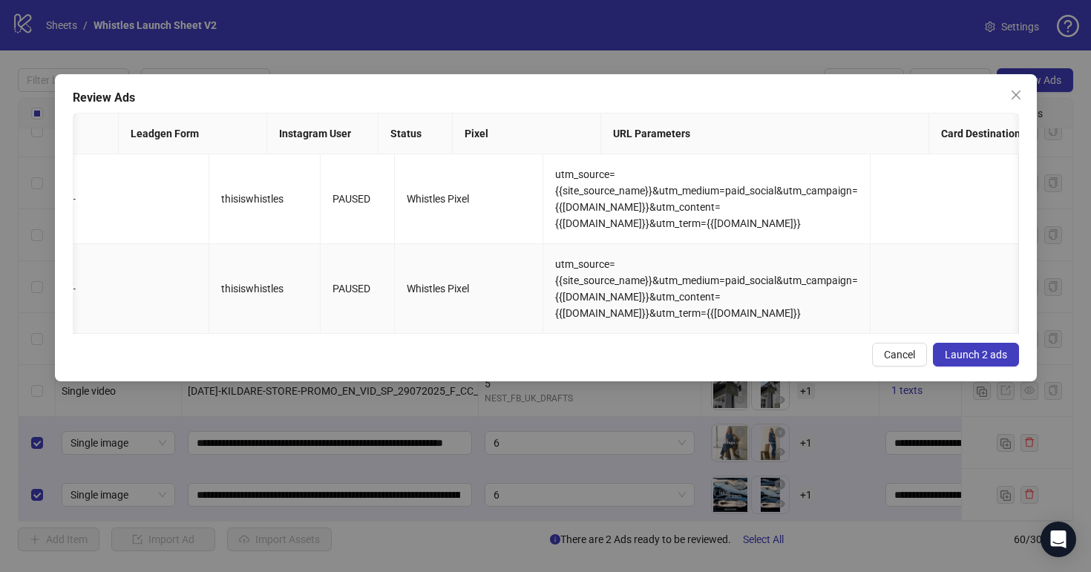
scroll to position [0, 1851]
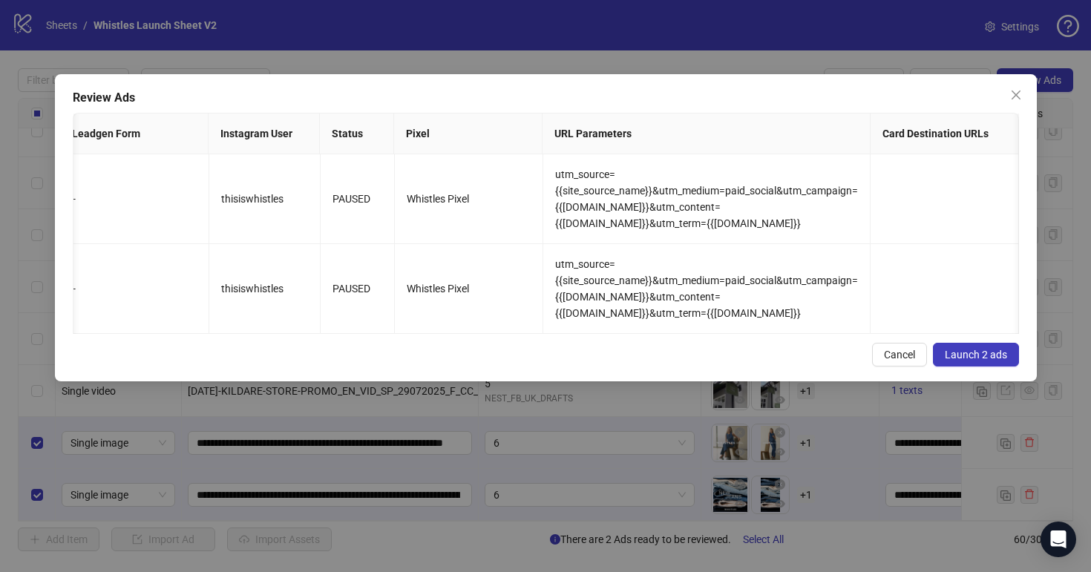
click at [998, 358] on span "Launch 2 ads" at bounding box center [976, 355] width 62 height 12
